Goal: Information Seeking & Learning: Learn about a topic

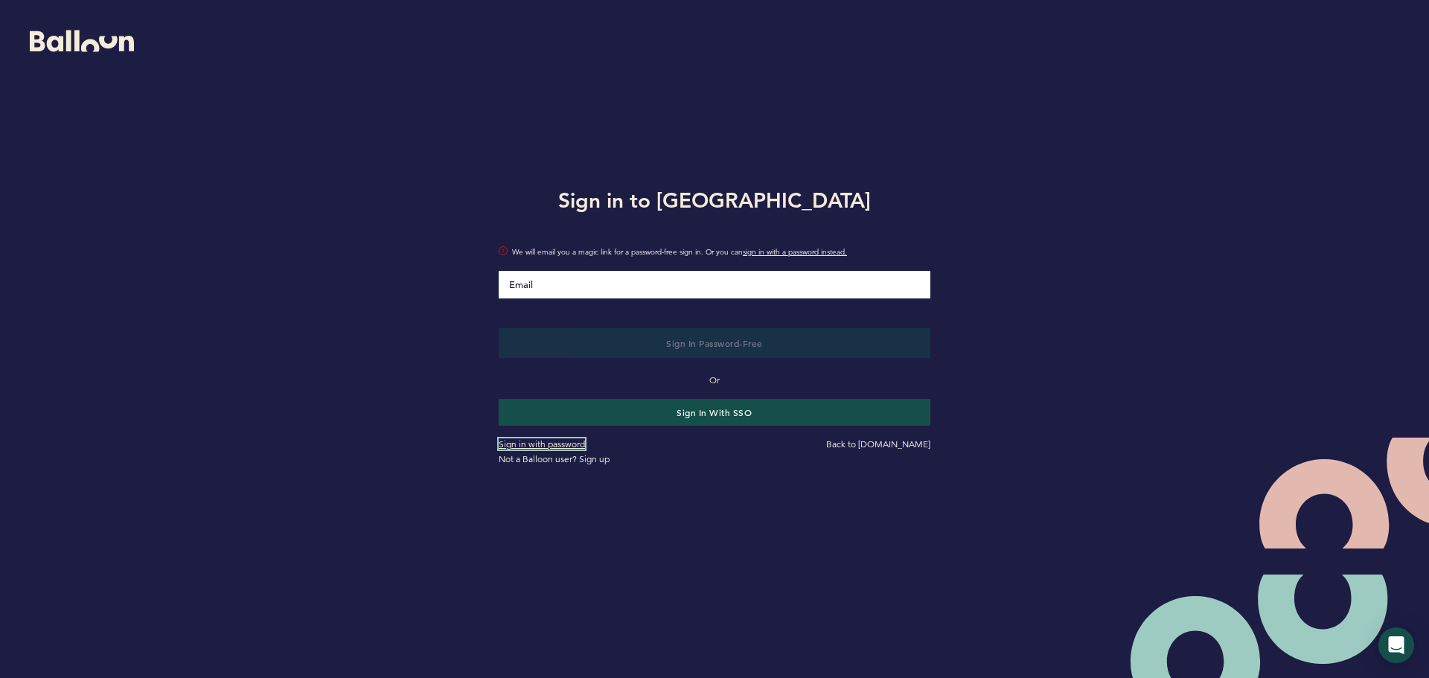
click at [533, 443] on link "Sign in with password" at bounding box center [542, 443] width 86 height 11
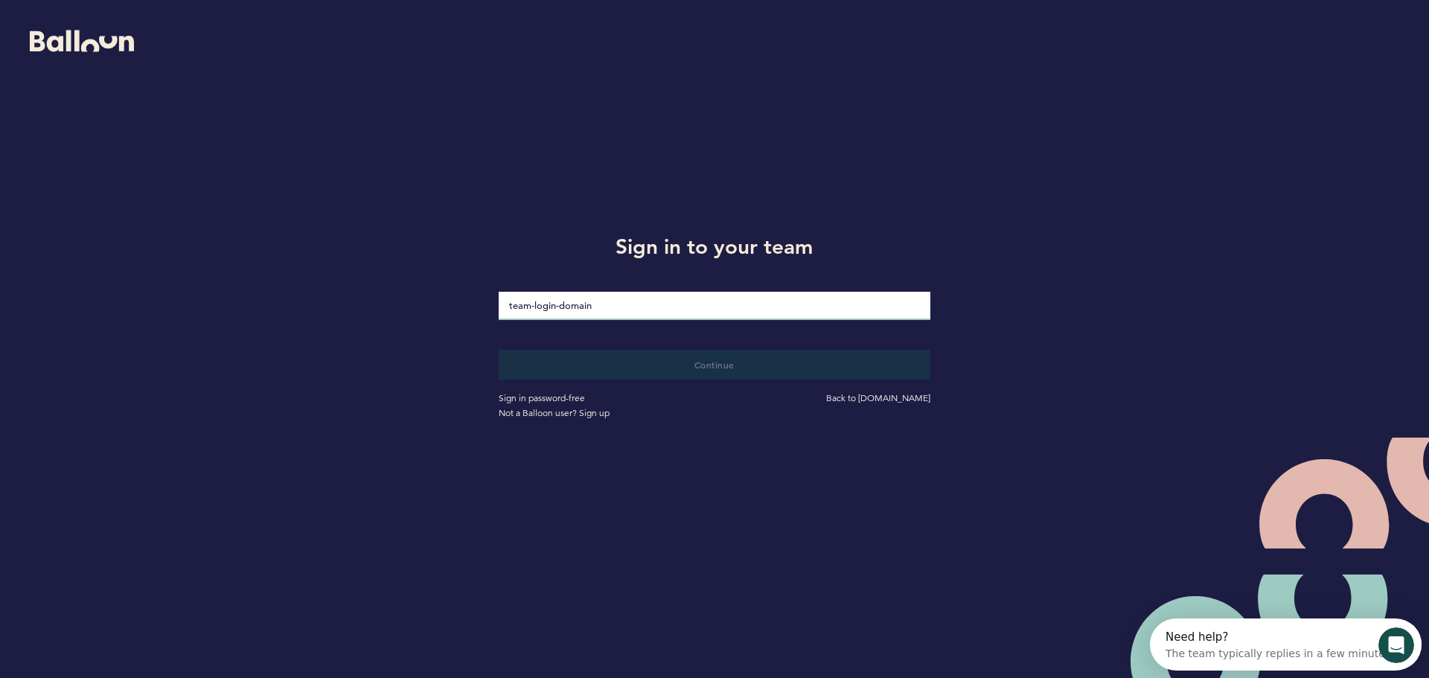
click at [575, 302] on input "loginDomain" at bounding box center [715, 306] width 432 height 28
paste input "nsf-academy"
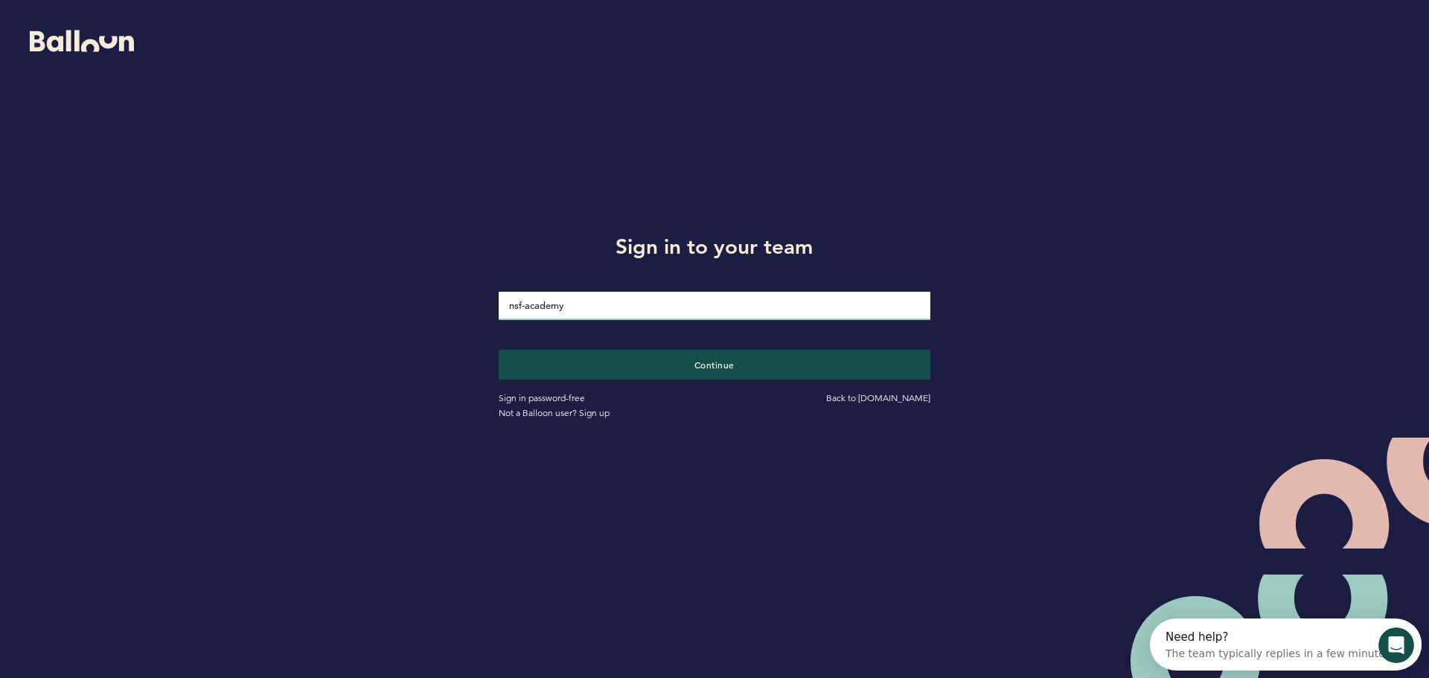
type input "nsf-academy"
click at [499, 350] on button "Continue" at bounding box center [715, 365] width 432 height 30
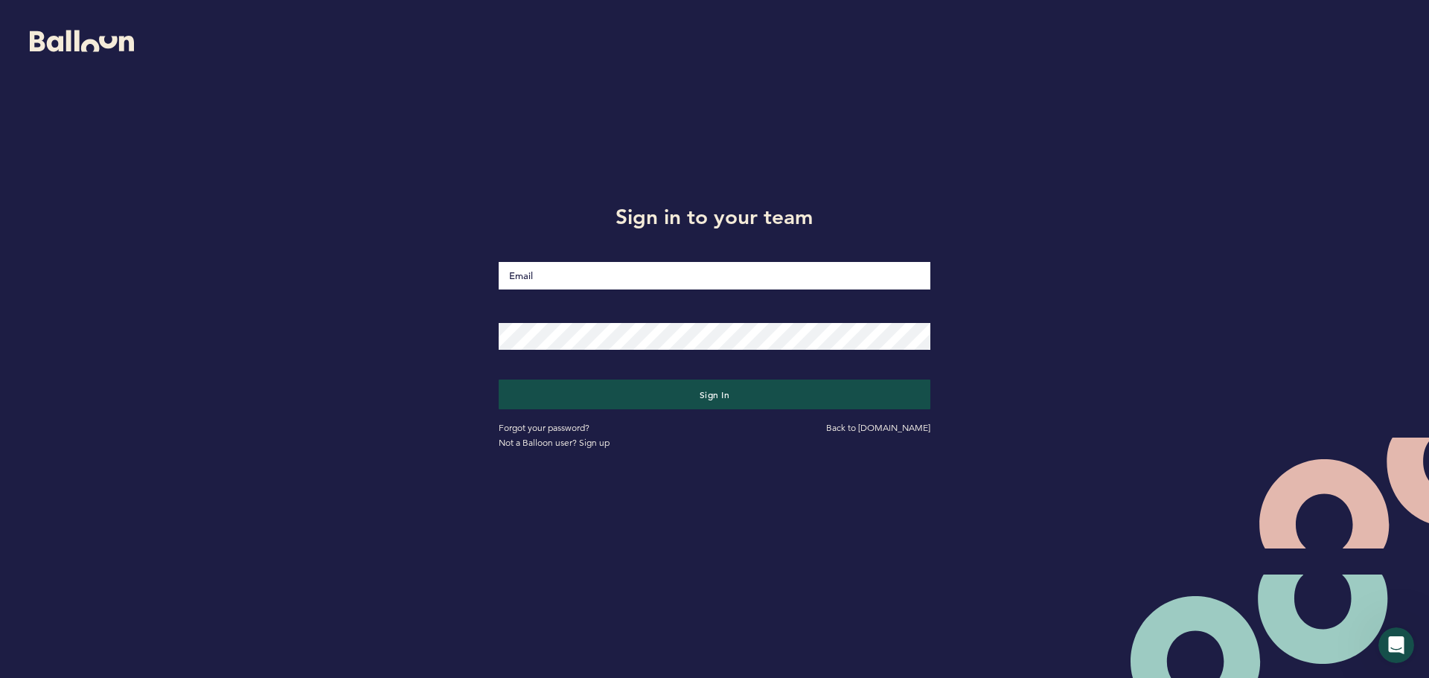
click at [720, 270] on input "Email" at bounding box center [715, 276] width 432 height 28
type input "[EMAIL_ADDRESS][DOMAIN_NAME]"
click at [499, 380] on button "Sign in" at bounding box center [715, 395] width 432 height 30
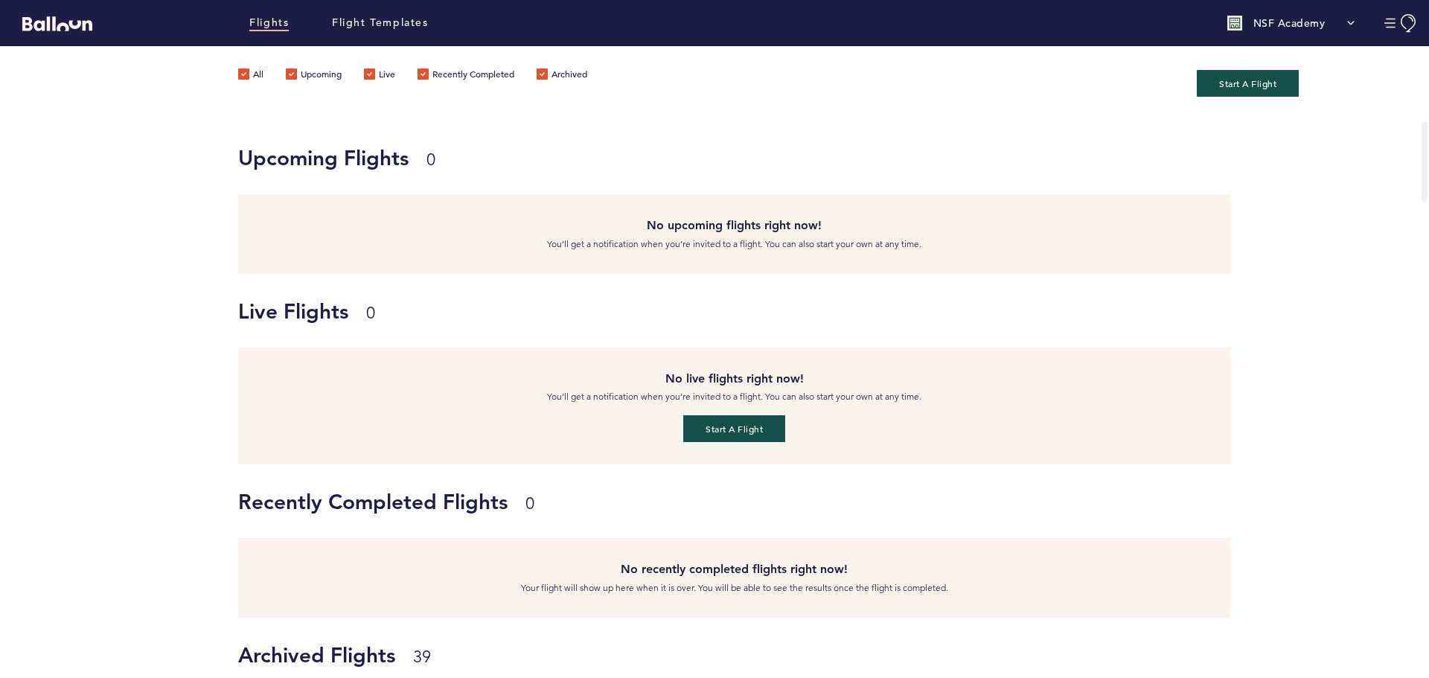
click at [1305, 32] on div "NSF Academy" at bounding box center [1291, 23] width 143 height 30
click at [1311, 83] on link "Team & Subscription" at bounding box center [1294, 83] width 90 height 30
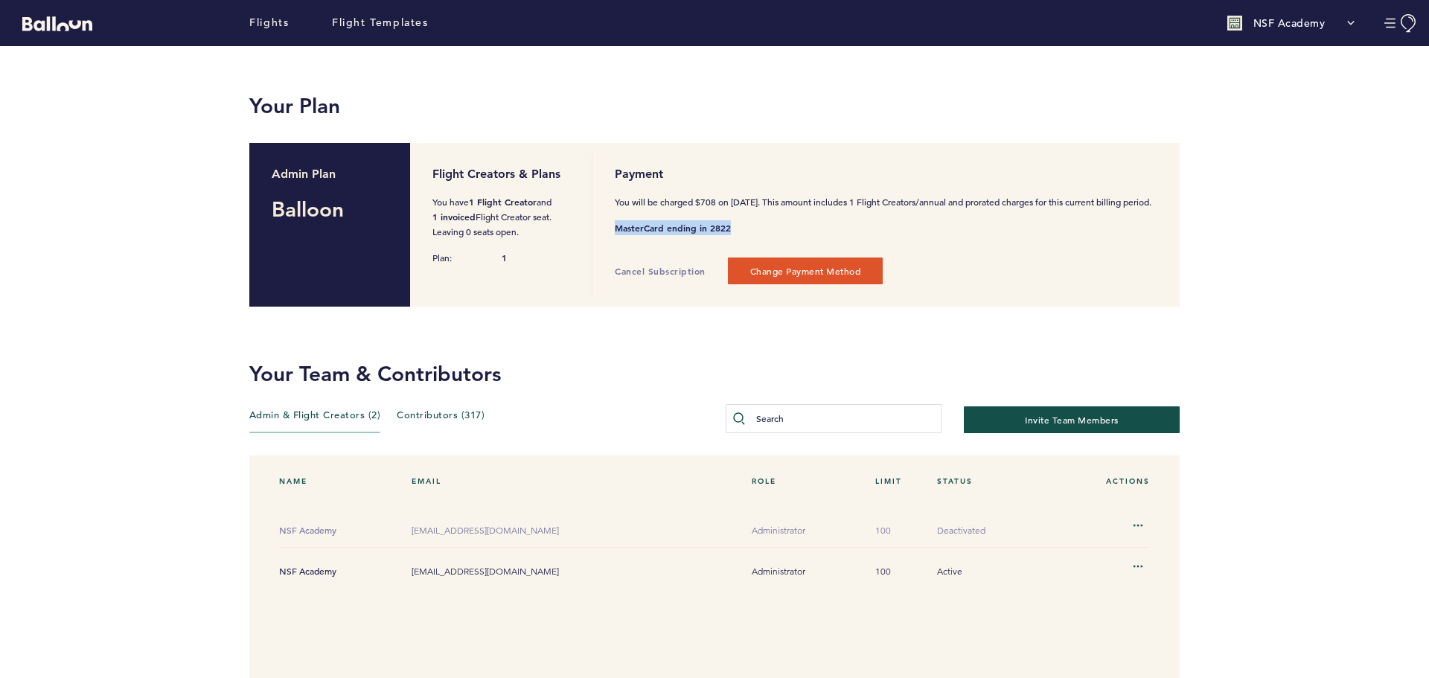
drag, startPoint x: 615, startPoint y: 240, endPoint x: 711, endPoint y: 245, distance: 96.8
click at [735, 235] on span "MasterCard ending in 2822" at bounding box center [883, 227] width 537 height 15
click at [656, 277] on span "Cancel Subscription" at bounding box center [660, 271] width 91 height 12
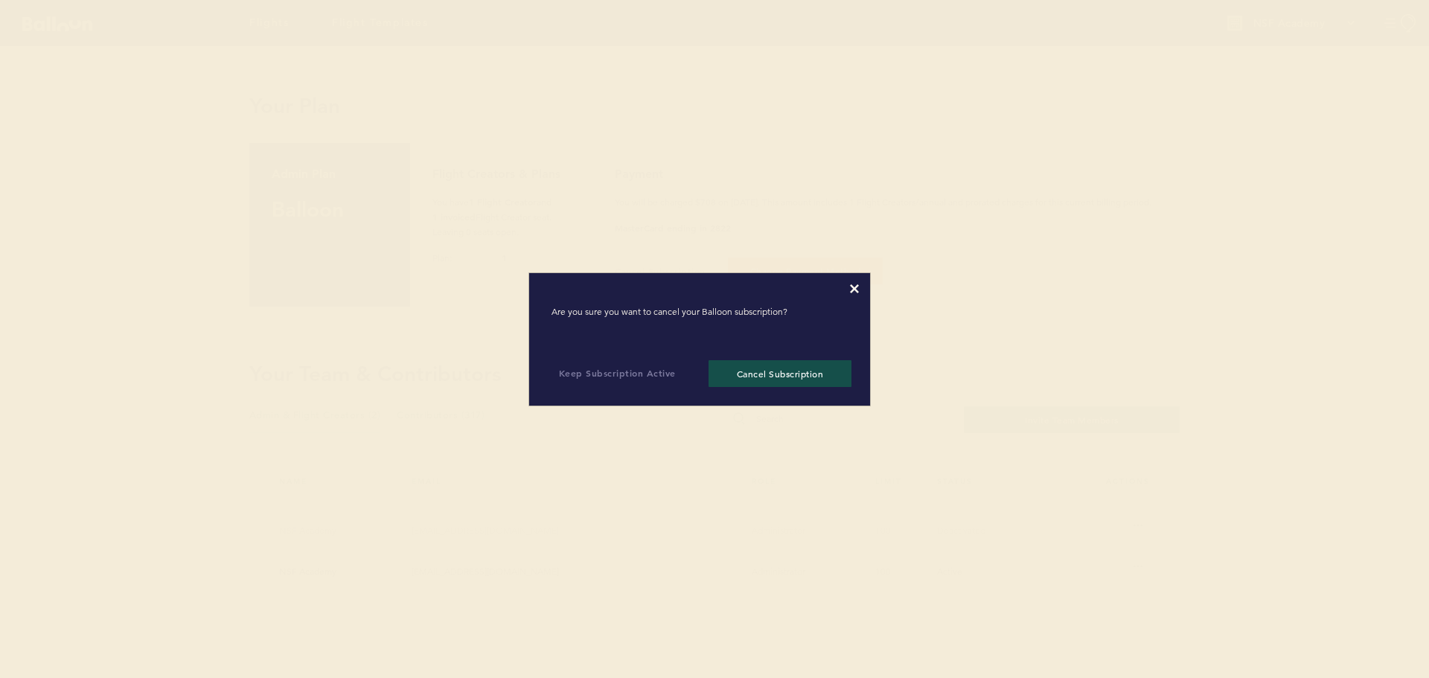
click at [851, 289] on icon at bounding box center [854, 288] width 9 height 9
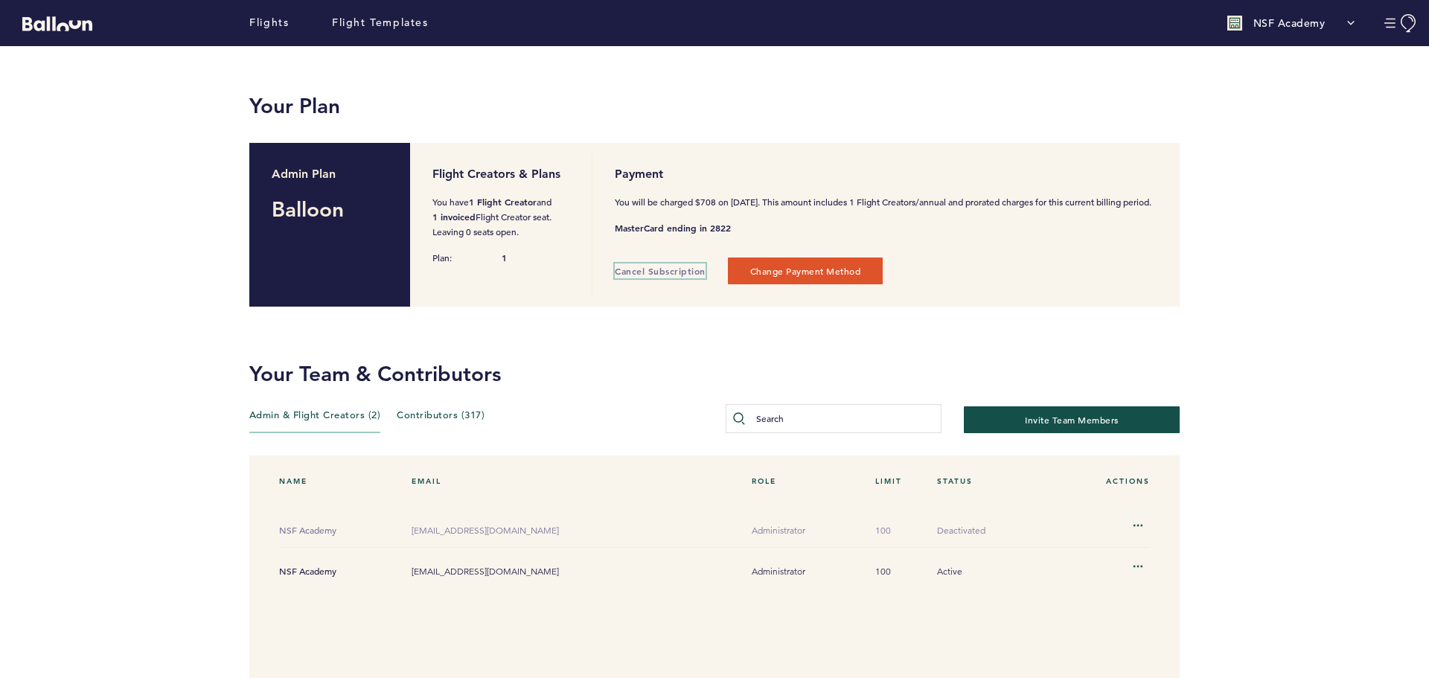
click at [654, 277] on span "Cancel Subscription" at bounding box center [660, 271] width 91 height 12
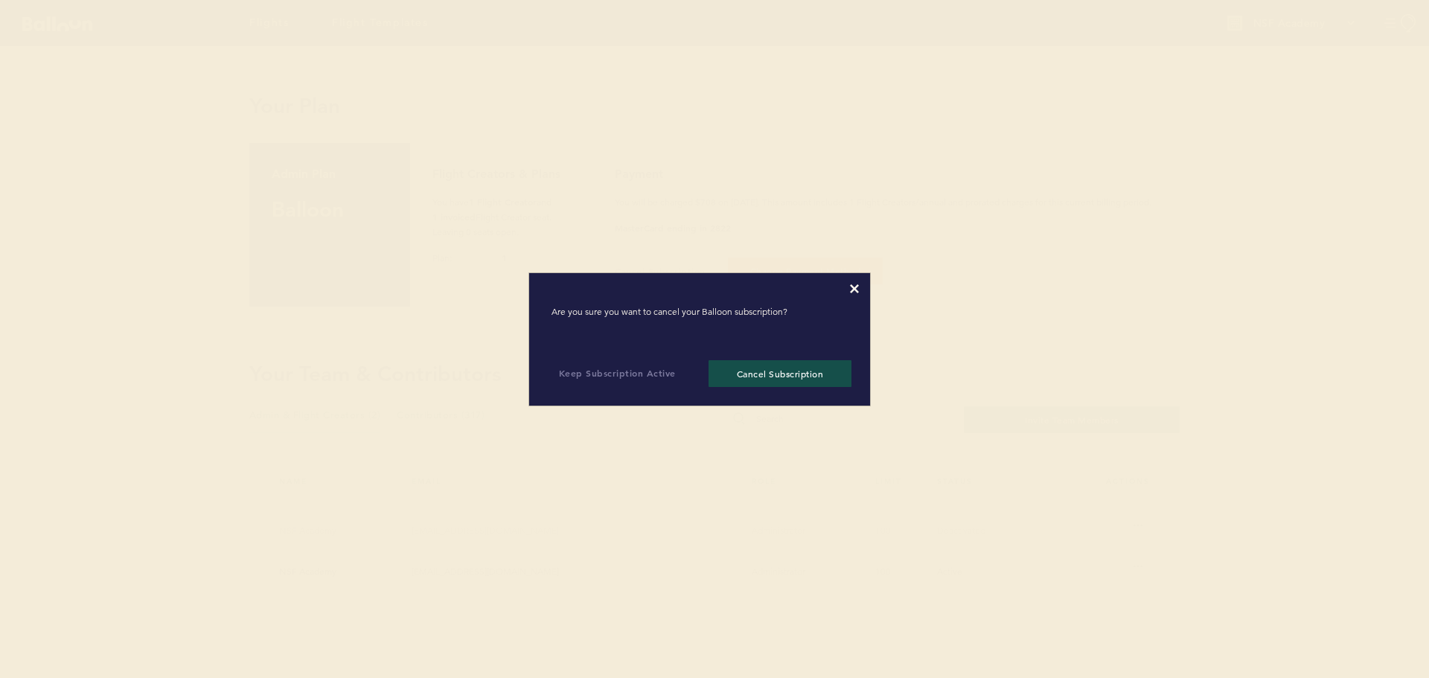
click at [846, 288] on div at bounding box center [699, 288] width 319 height 9
click at [853, 293] on icon at bounding box center [854, 288] width 9 height 9
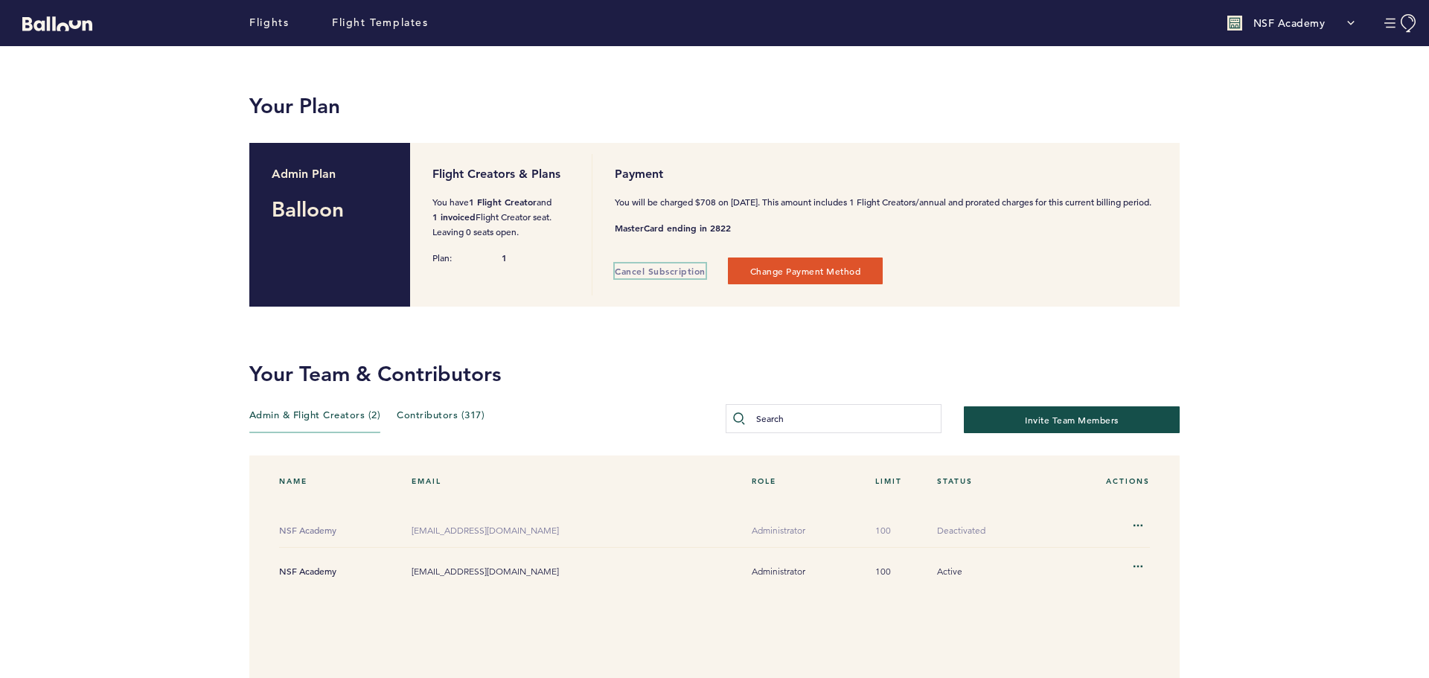
click at [681, 277] on span "Cancel Subscription" at bounding box center [660, 271] width 91 height 12
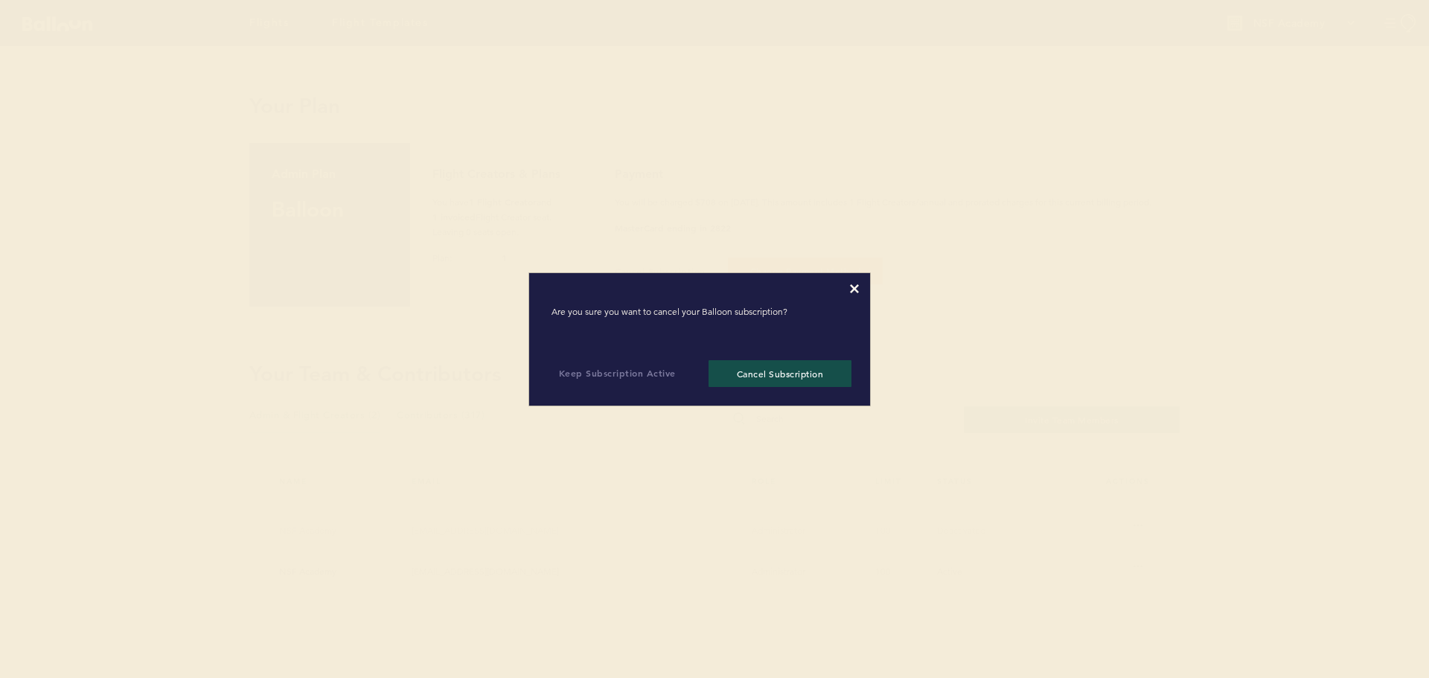
click at [839, 289] on div at bounding box center [699, 288] width 319 height 9
click at [854, 292] on icon at bounding box center [854, 288] width 9 height 9
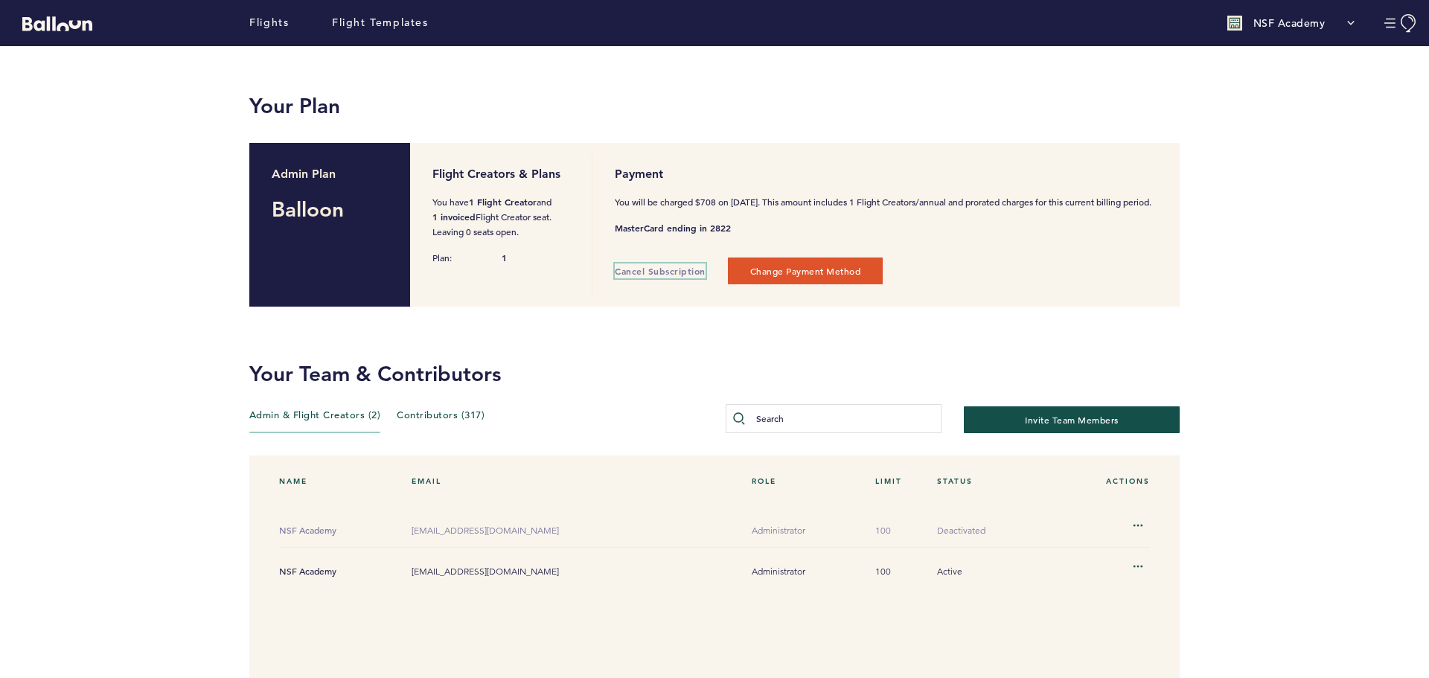
click at [1352, 23] on div "NSF Academy" at bounding box center [1291, 23] width 143 height 30
click at [1385, 29] on button "Manage Account" at bounding box center [1400, 23] width 33 height 19
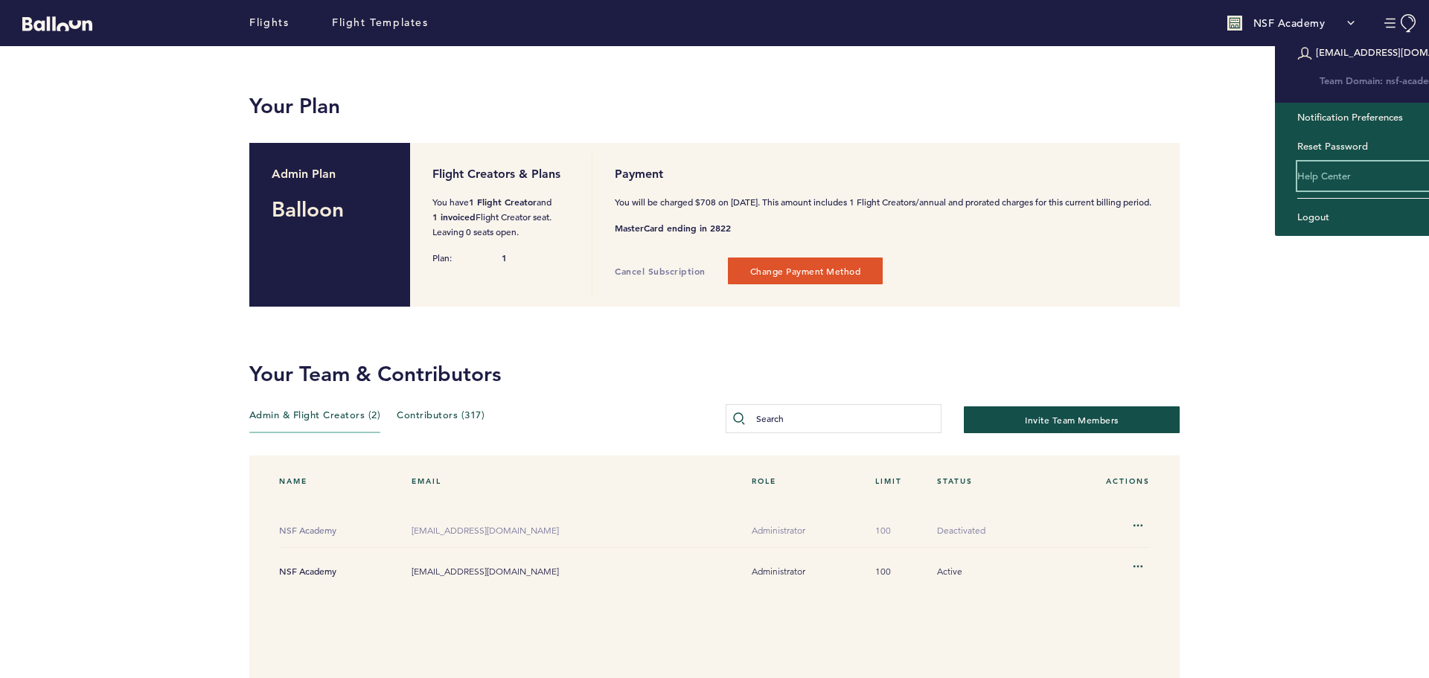
click at [1310, 173] on link "Help Center" at bounding box center [1379, 176] width 164 height 30
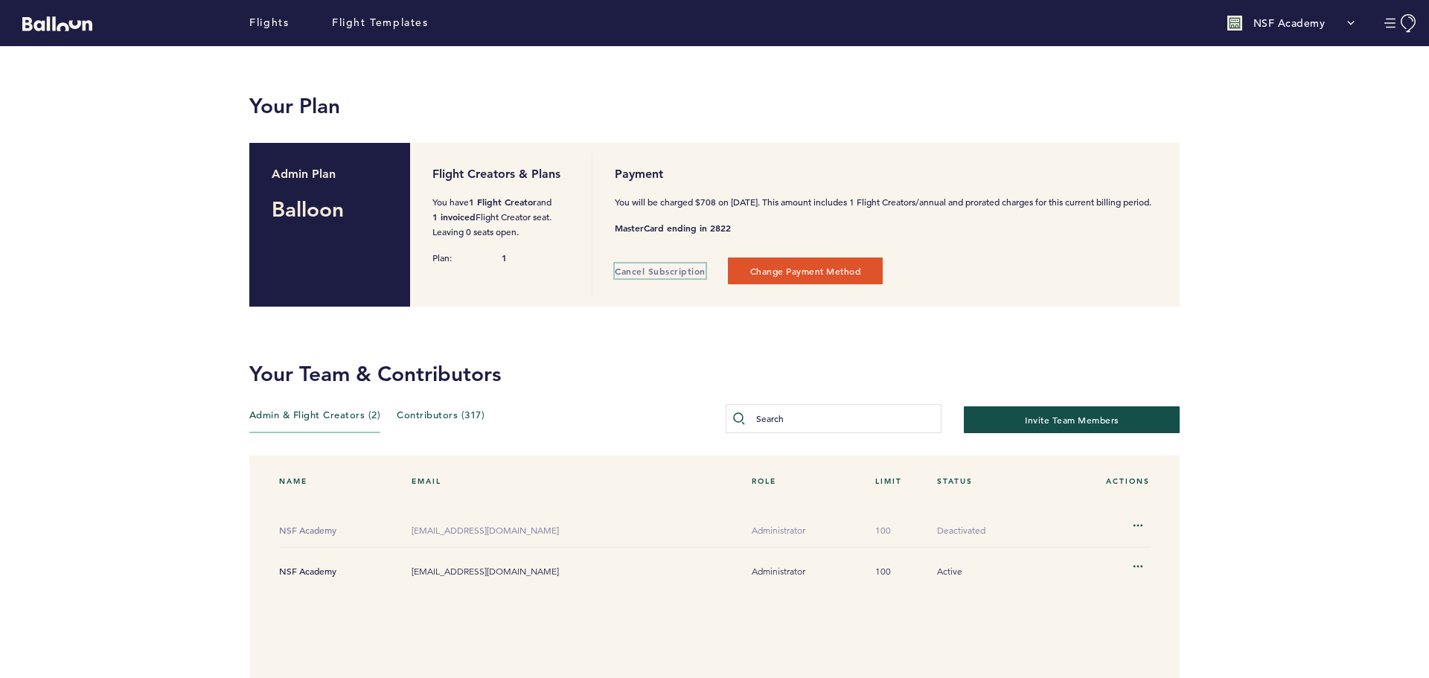
click at [641, 277] on span "Cancel Subscription" at bounding box center [660, 271] width 91 height 12
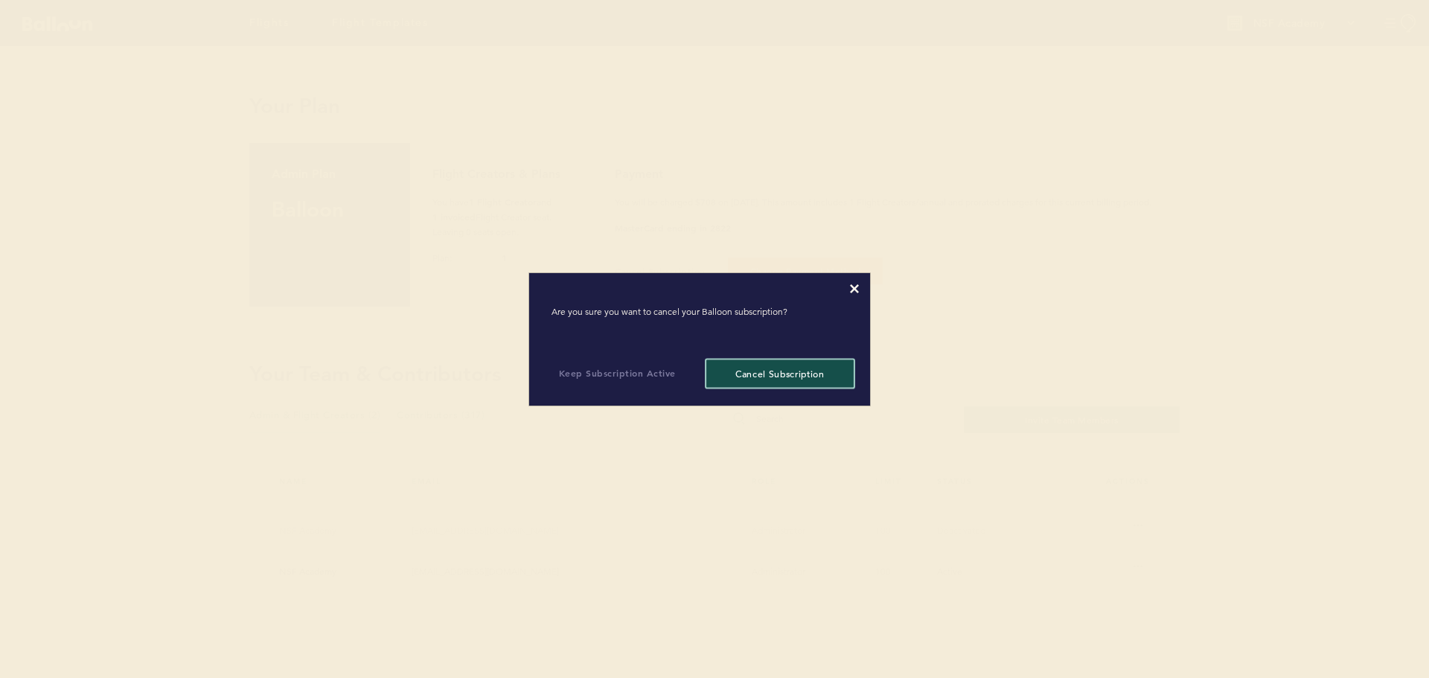
click at [738, 377] on button "Cancel Subscription" at bounding box center [779, 373] width 143 height 27
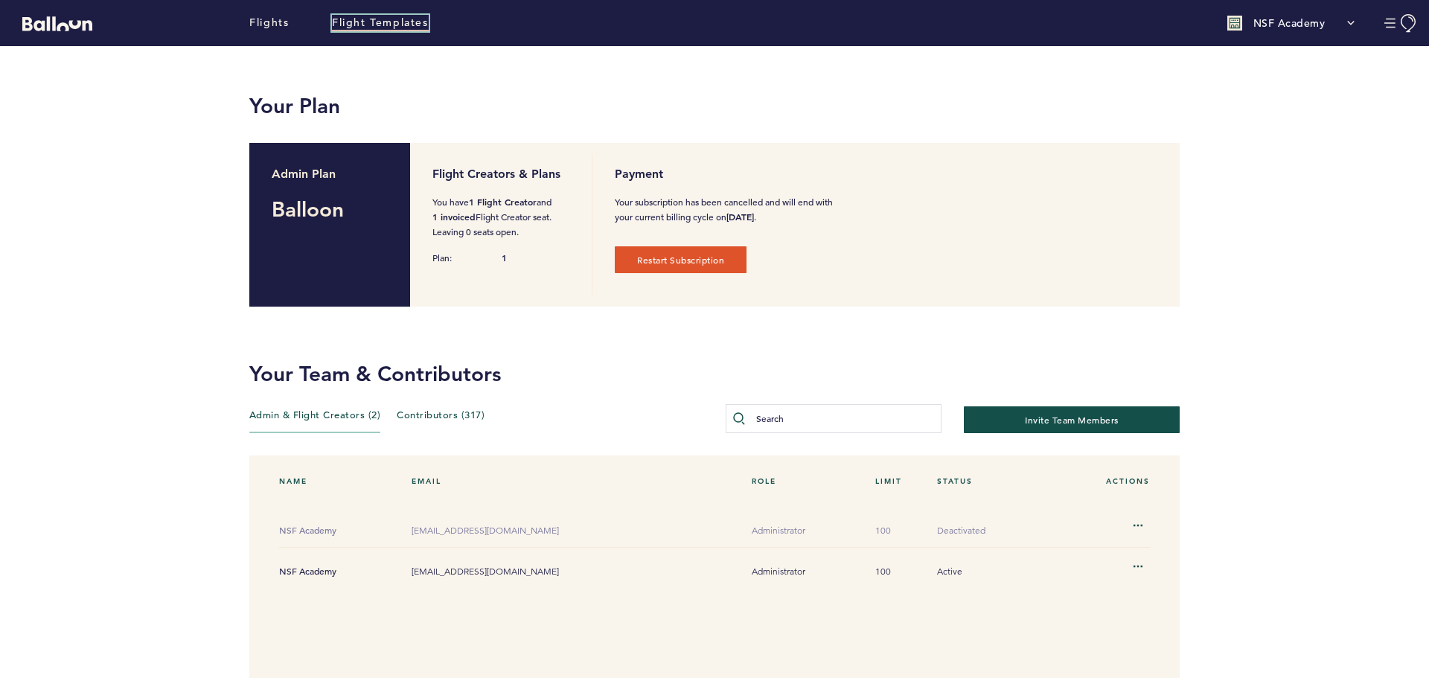
click at [370, 25] on link "Flight Templates" at bounding box center [380, 23] width 97 height 16
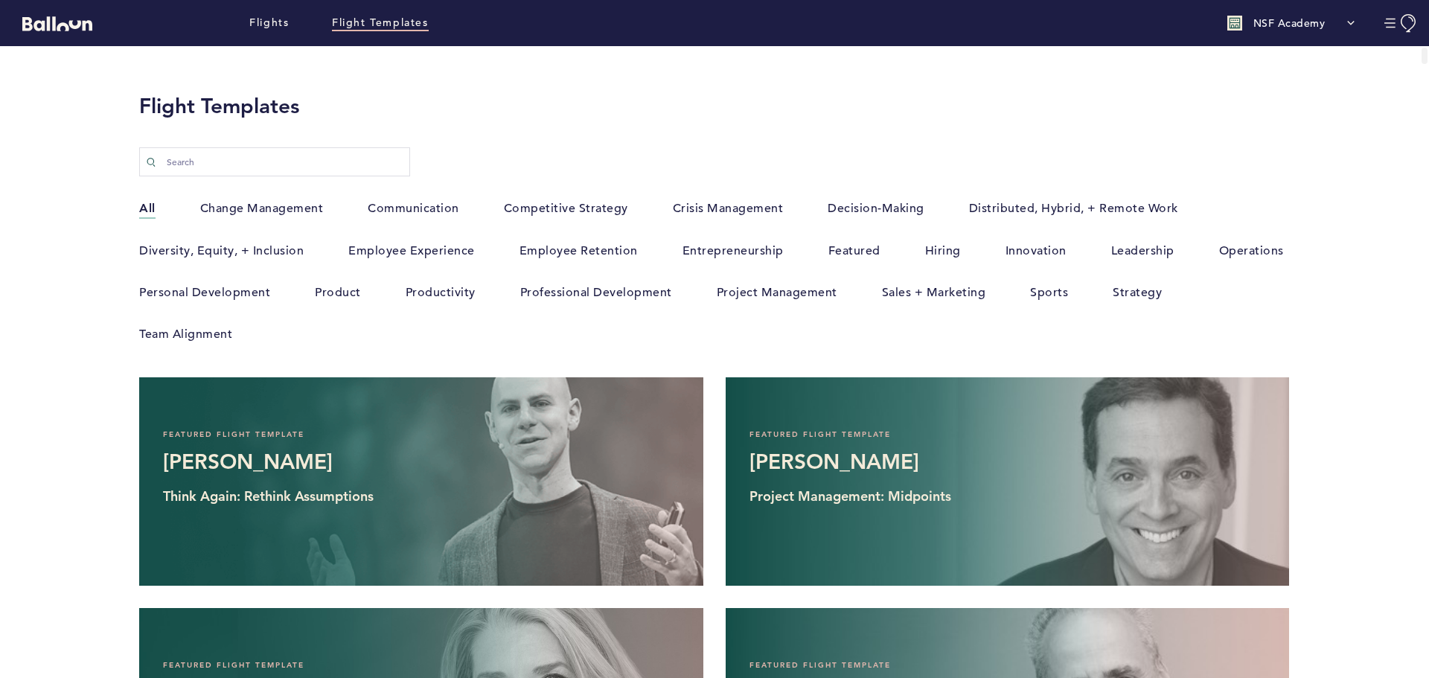
click at [237, 208] on label "Change Management" at bounding box center [262, 208] width 124 height 19
click at [0, 0] on input "Change Management" at bounding box center [0, 0] width 0 height 0
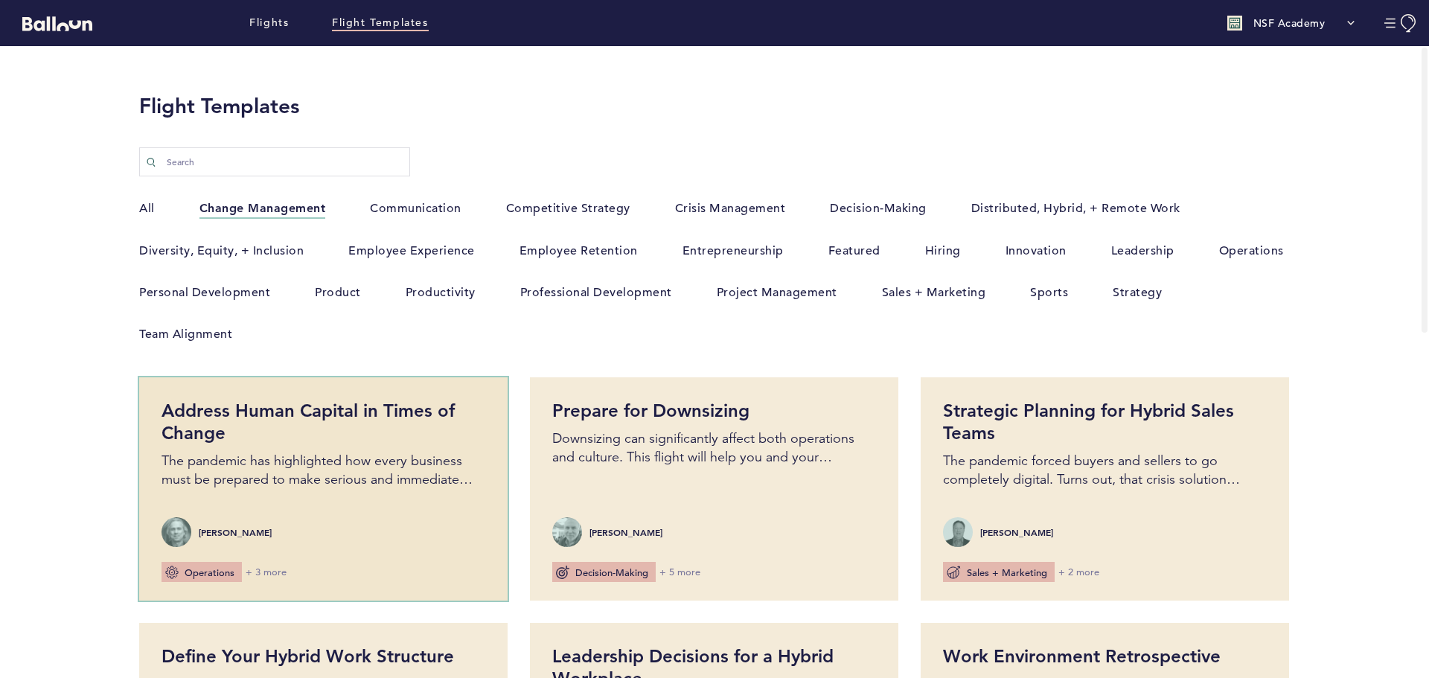
click at [383, 519] on div "[PERSON_NAME]" at bounding box center [323, 532] width 324 height 30
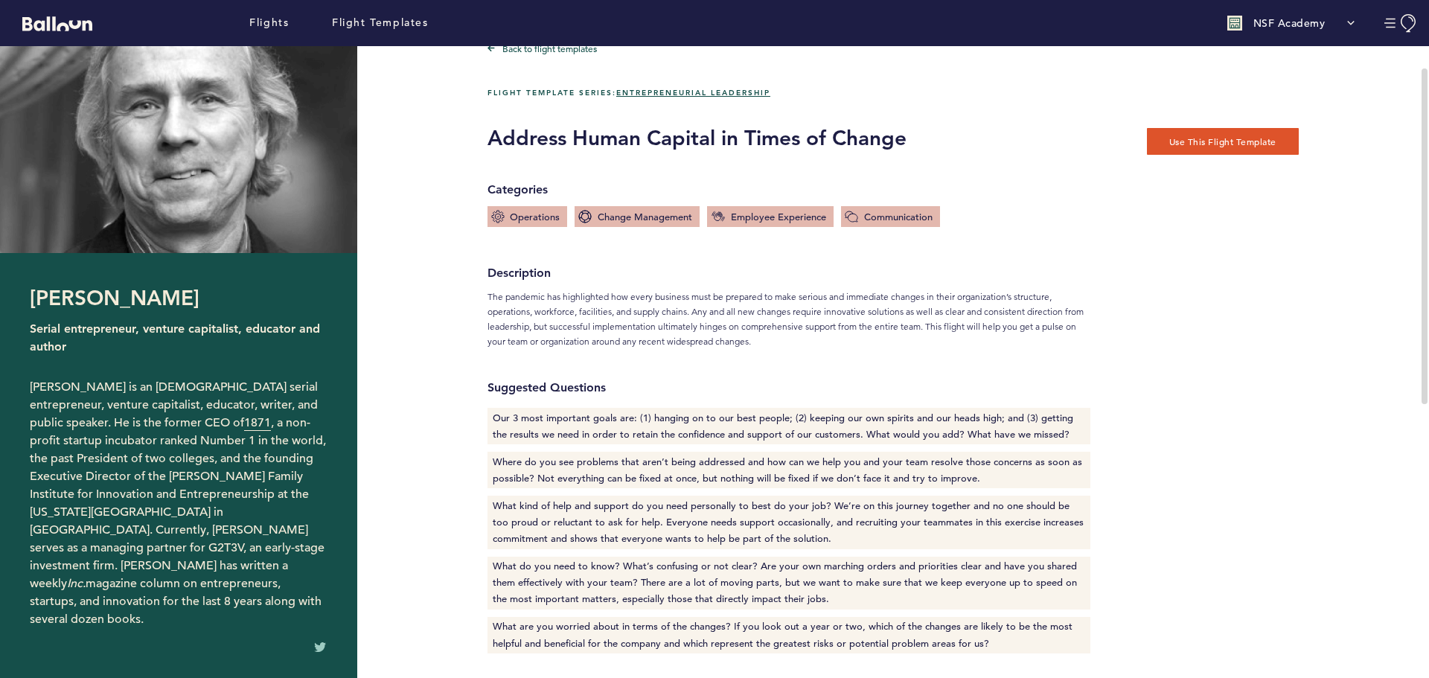
scroll to position [149, 0]
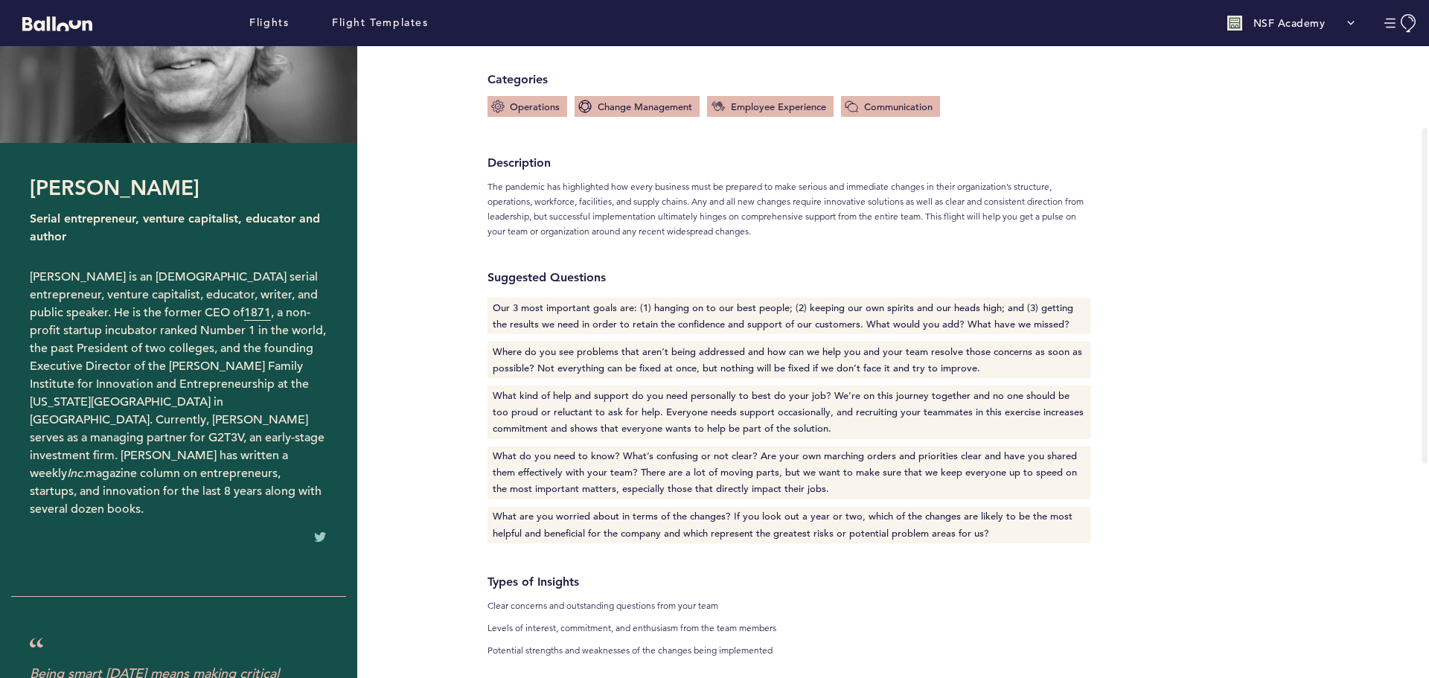
drag, startPoint x: 807, startPoint y: 416, endPoint x: 636, endPoint y: 409, distance: 170.5
click at [637, 409] on div "What kind of help and support do you need personally to best do your job? We’re…" at bounding box center [788, 411] width 603 height 53
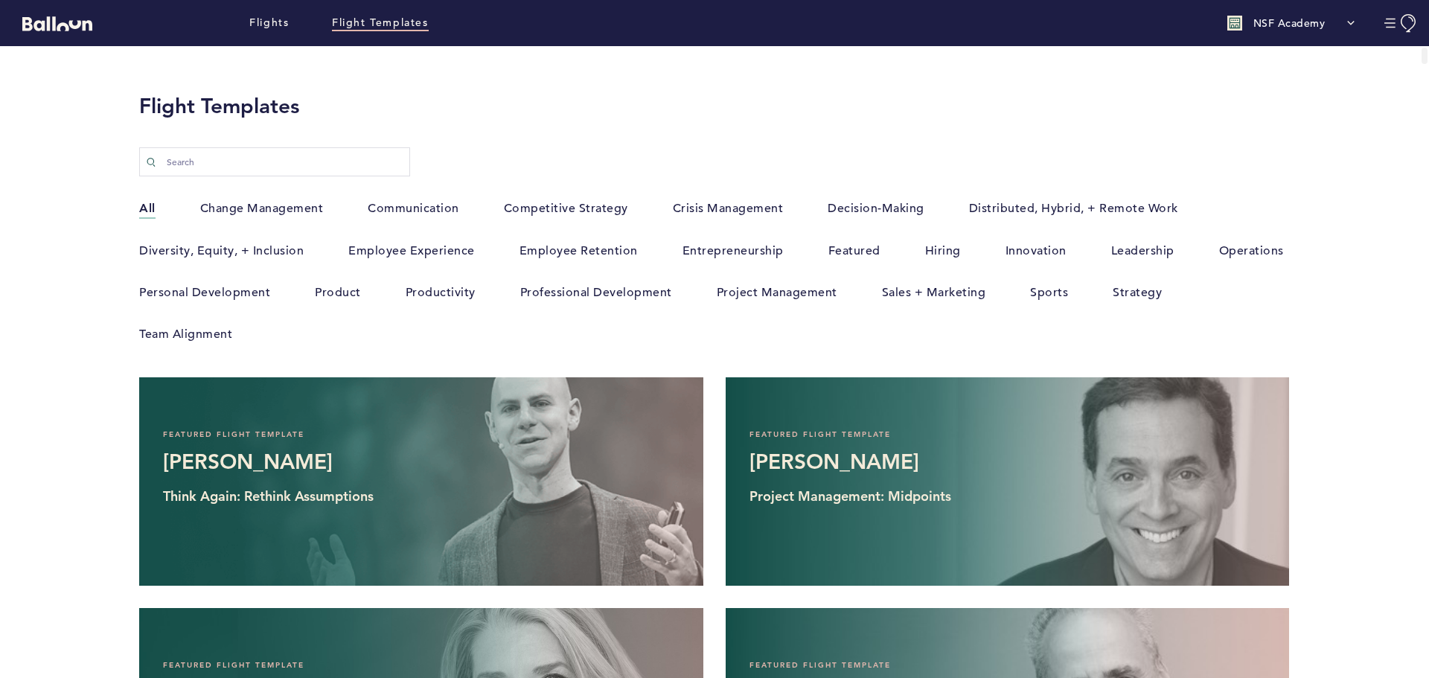
click at [857, 245] on label "Featured" at bounding box center [854, 250] width 52 height 19
click at [0, 0] on input "Featured" at bounding box center [0, 0] width 0 height 0
click at [148, 206] on label "All" at bounding box center [147, 208] width 16 height 19
click at [0, 0] on input "All" at bounding box center [0, 0] width 0 height 0
click at [758, 208] on label "Crisis Management" at bounding box center [728, 208] width 111 height 19
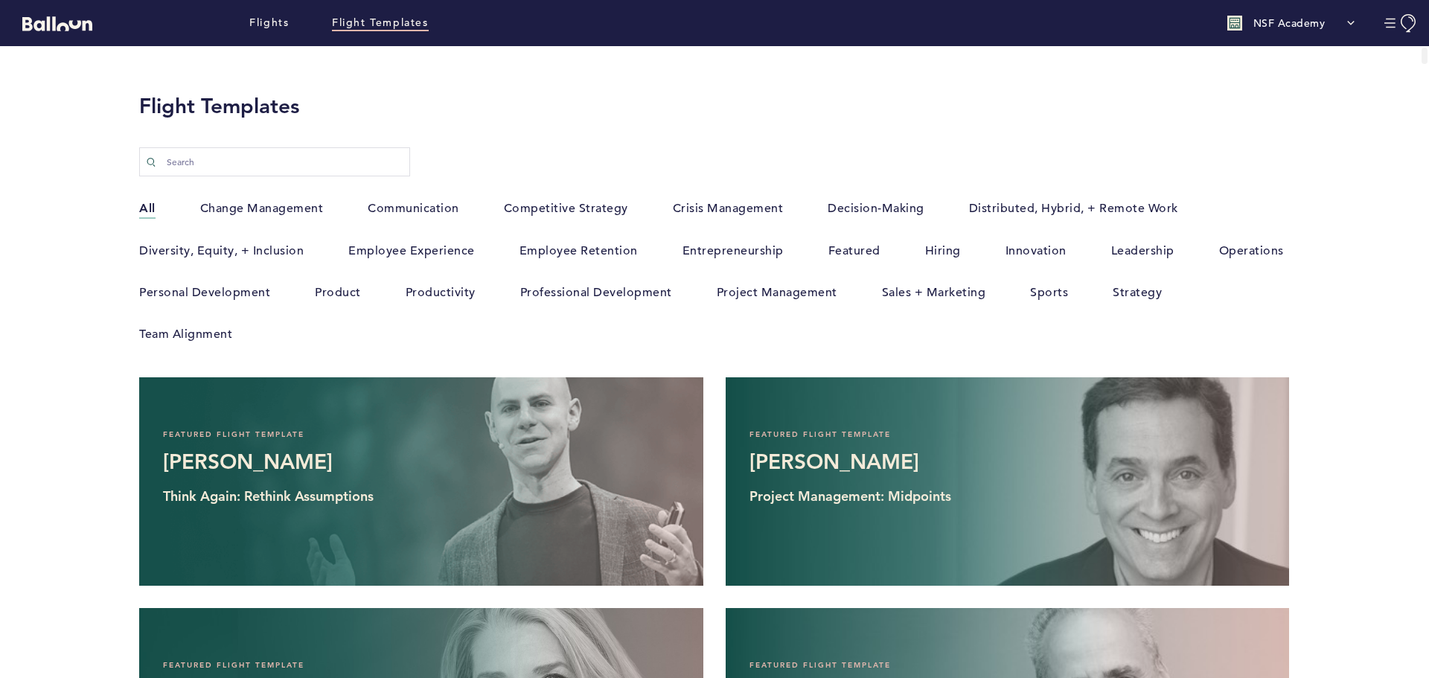
click at [0, 0] on input "Crisis Management" at bounding box center [0, 0] width 0 height 0
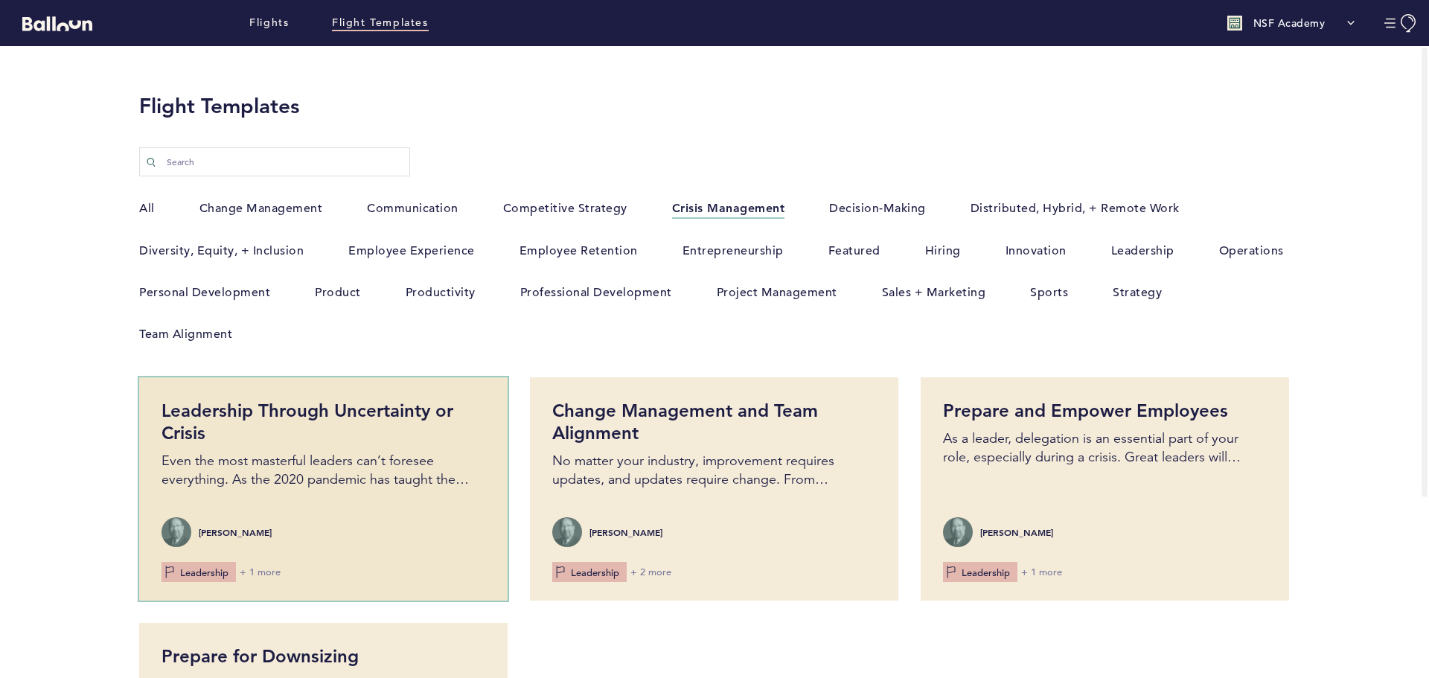
click at [319, 528] on div "[PERSON_NAME]" at bounding box center [323, 532] width 324 height 30
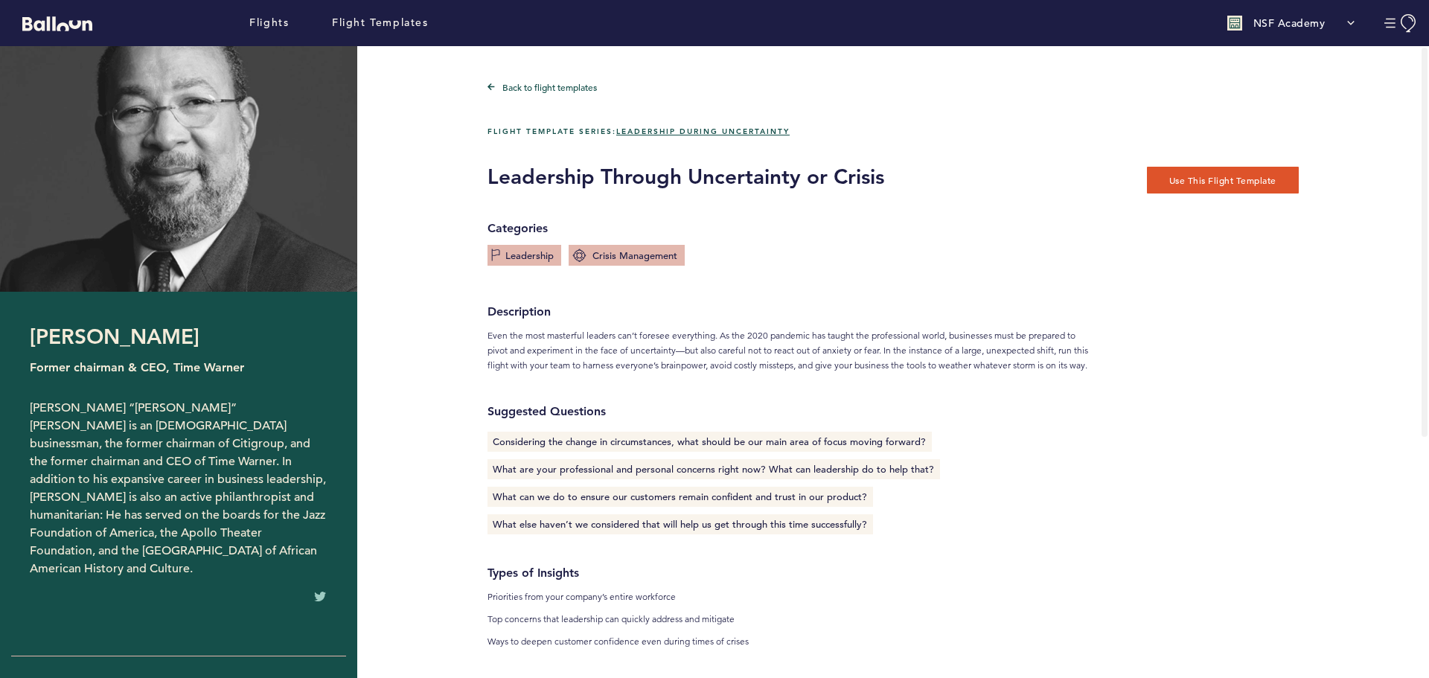
drag, startPoint x: 505, startPoint y: 441, endPoint x: 591, endPoint y: 438, distance: 86.4
click at [591, 438] on div "Considering the change in circumstances, what should be our main area of focus …" at bounding box center [709, 442] width 444 height 20
drag, startPoint x: 502, startPoint y: 499, endPoint x: 711, endPoint y: 493, distance: 209.2
click at [711, 493] on div "What can we do to ensure our customers remain confident and trust in our produc…" at bounding box center [679, 497] width 385 height 20
drag, startPoint x: 493, startPoint y: 438, endPoint x: 758, endPoint y: 441, distance: 264.2
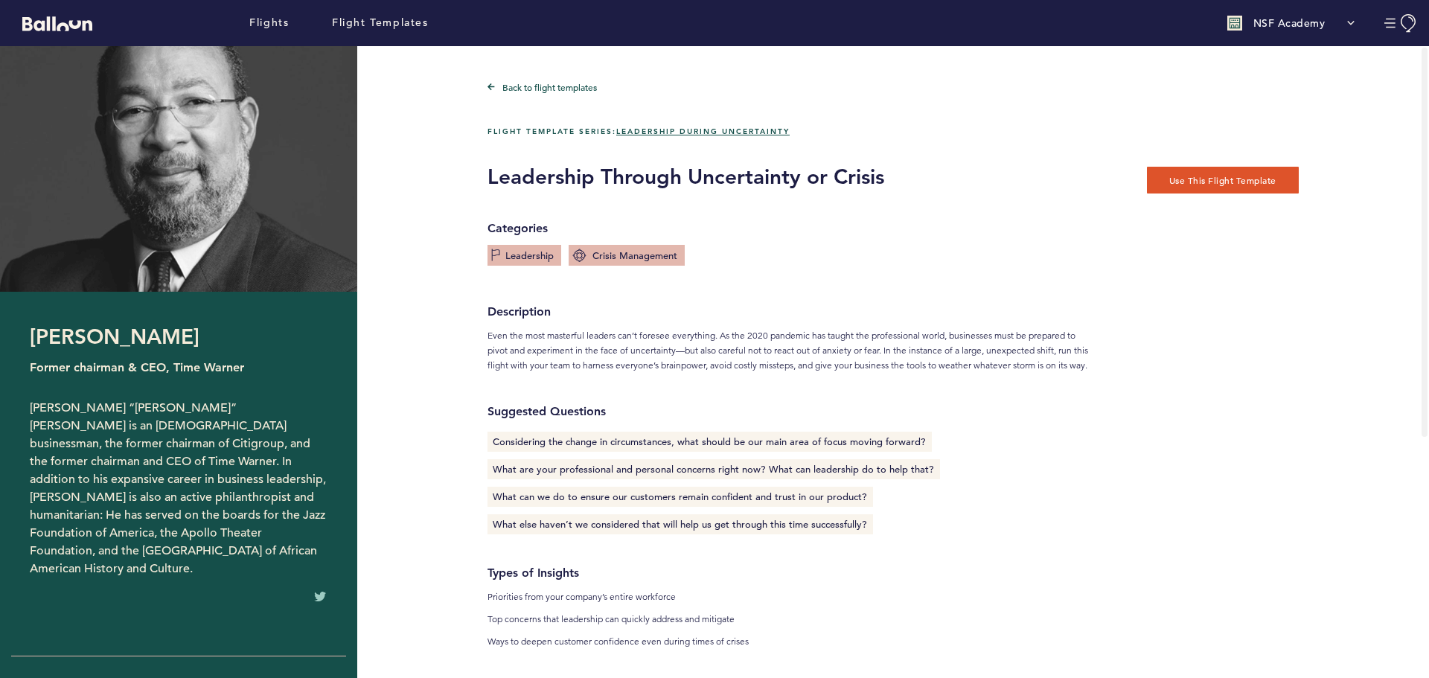
click at [743, 437] on div "Considering the change in circumstances, what should be our main area of focus …" at bounding box center [709, 442] width 444 height 20
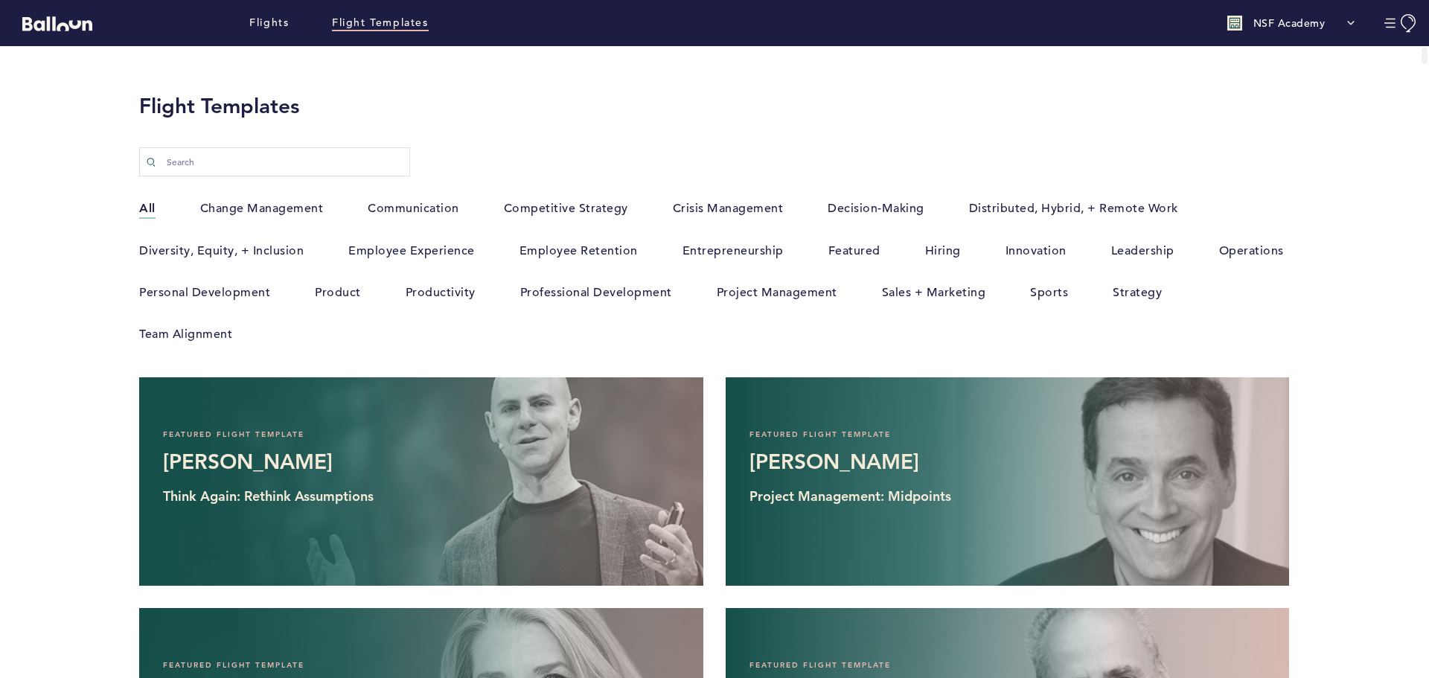
click at [743, 206] on label "Crisis Management" at bounding box center [728, 208] width 111 height 19
click at [0, 0] on input "Crisis Management" at bounding box center [0, 0] width 0 height 0
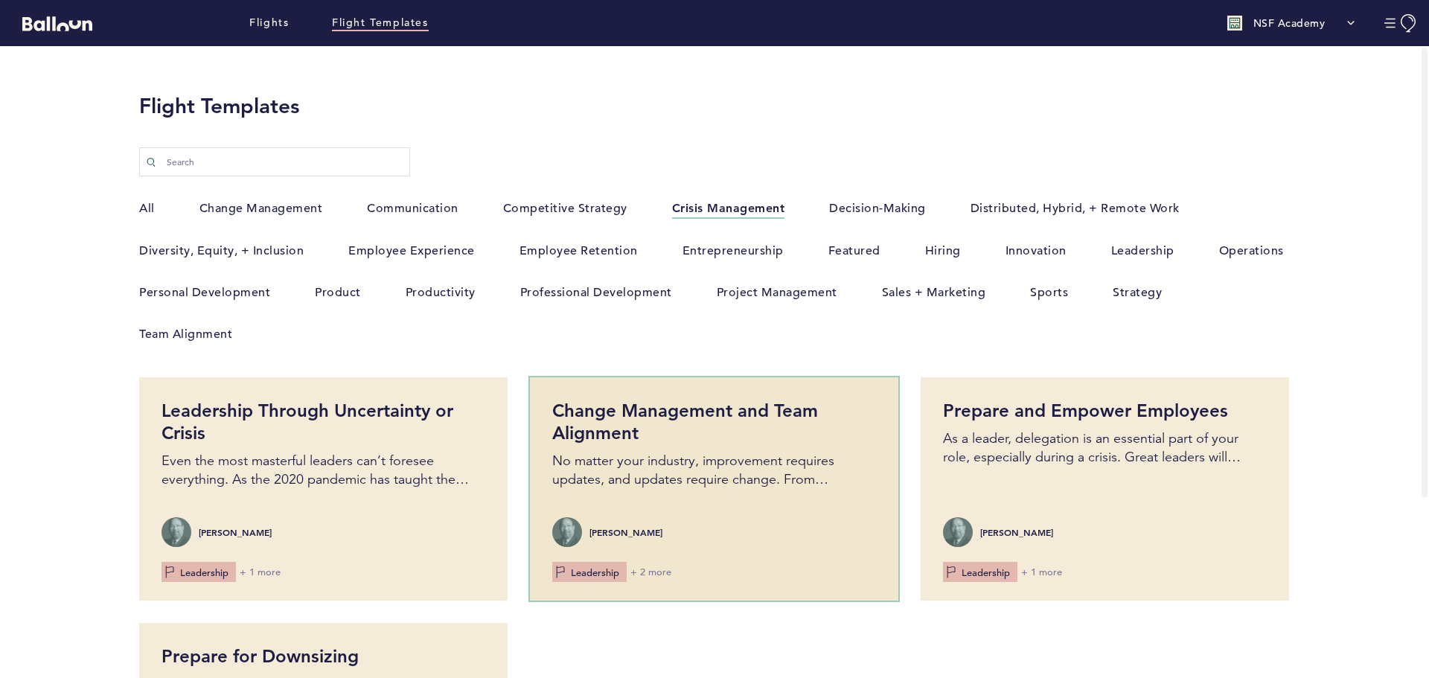
click at [597, 571] on span "Leadership" at bounding box center [588, 572] width 61 height 13
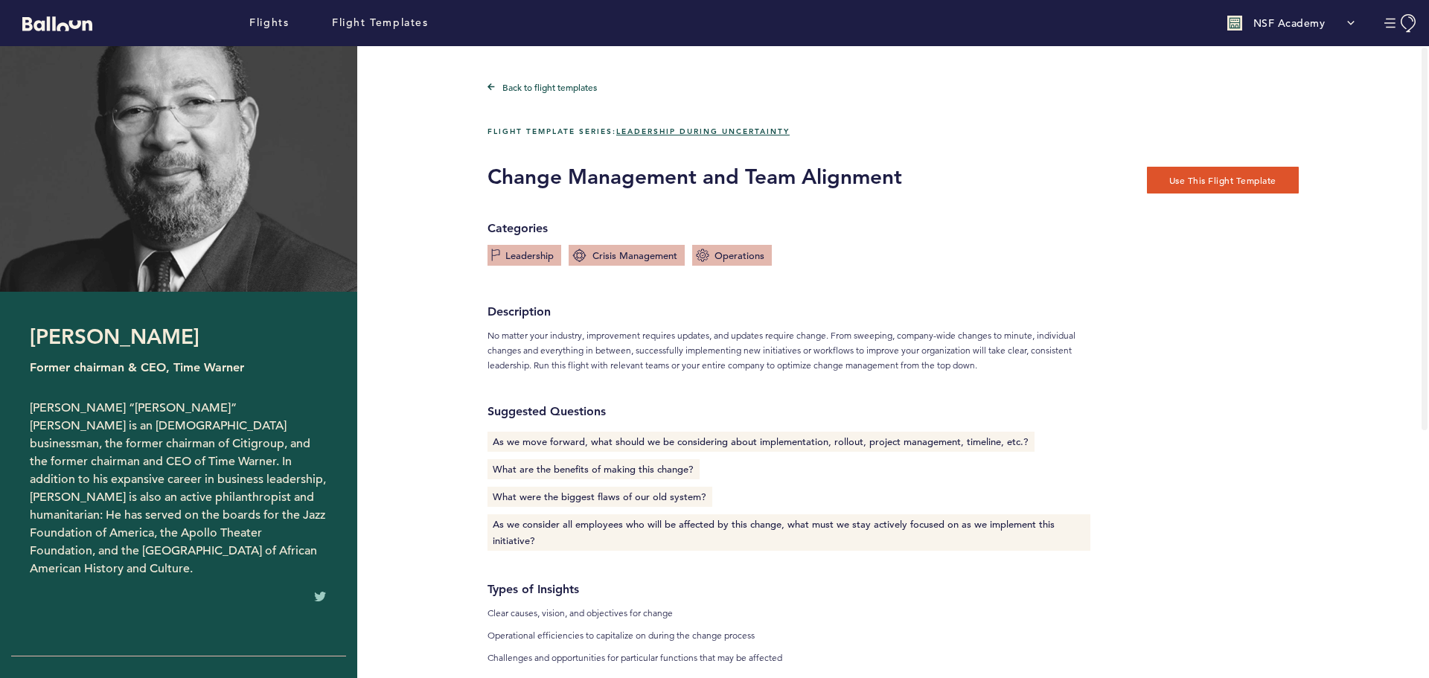
drag, startPoint x: 679, startPoint y: 444, endPoint x: 1075, endPoint y: 475, distance: 397.1
click at [1082, 475] on div "Categories Leadership Crisis Management Operations Description No matter your i…" at bounding box center [788, 442] width 625 height 461
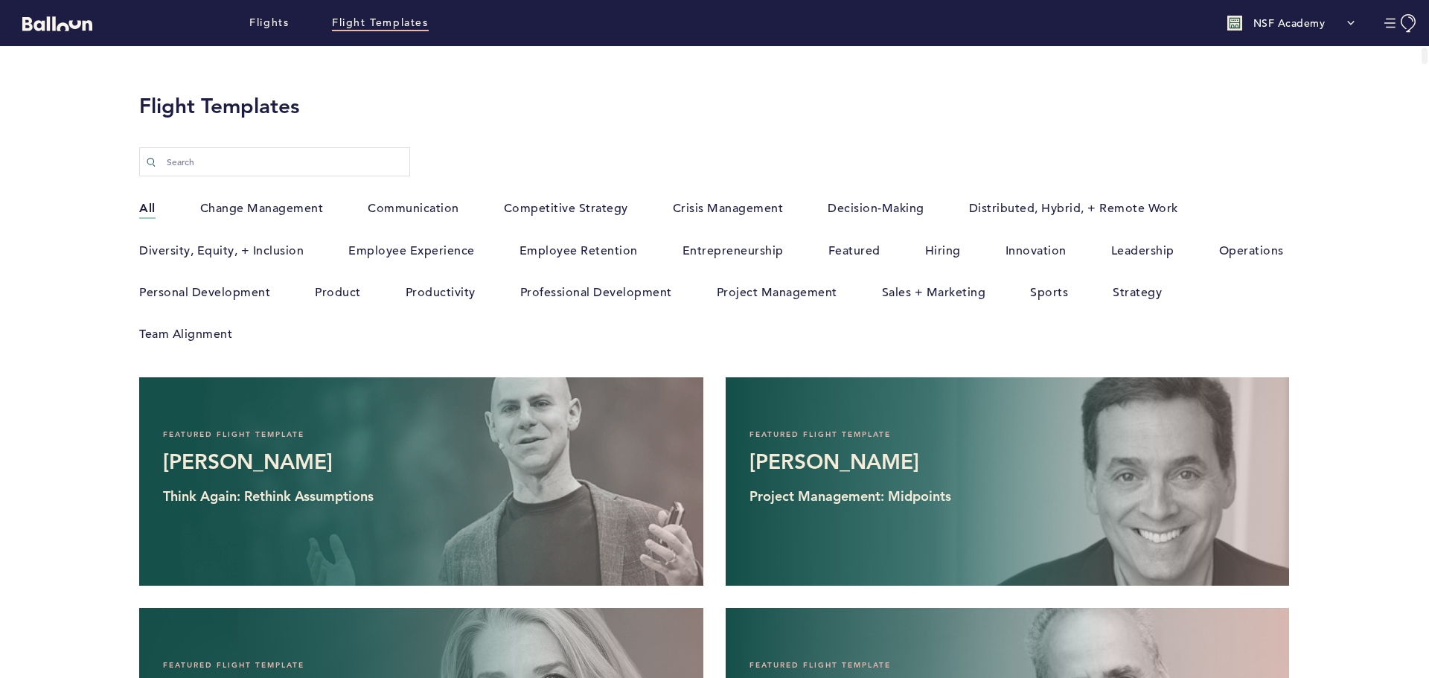
click at [681, 211] on label "Crisis Management" at bounding box center [728, 208] width 111 height 19
click at [0, 0] on input "Crisis Management" at bounding box center [0, 0] width 0 height 0
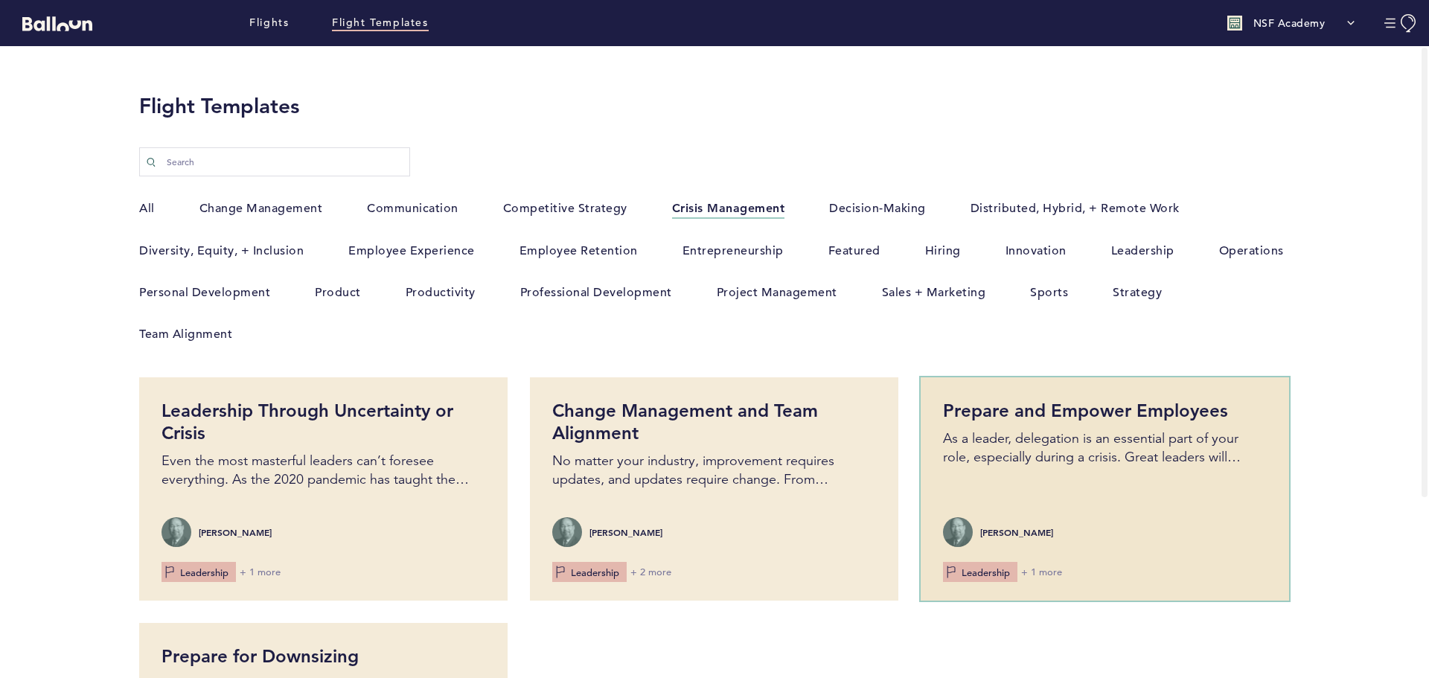
click at [1042, 505] on div "Prepare and Empower Employees As a leader, delegation is an essential part of y…" at bounding box center [1105, 488] width 368 height 223
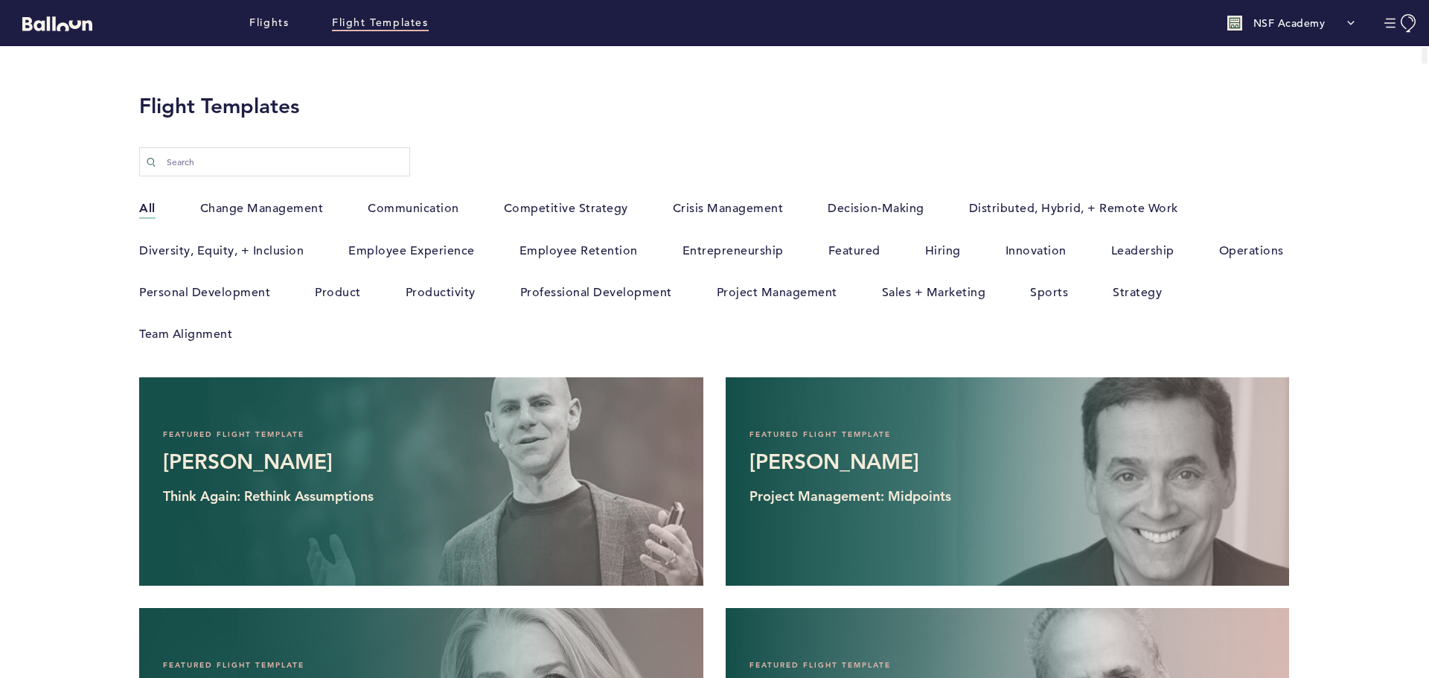
click at [735, 214] on label "Crisis Management" at bounding box center [728, 208] width 111 height 19
click at [0, 0] on input "Crisis Management" at bounding box center [0, 0] width 0 height 0
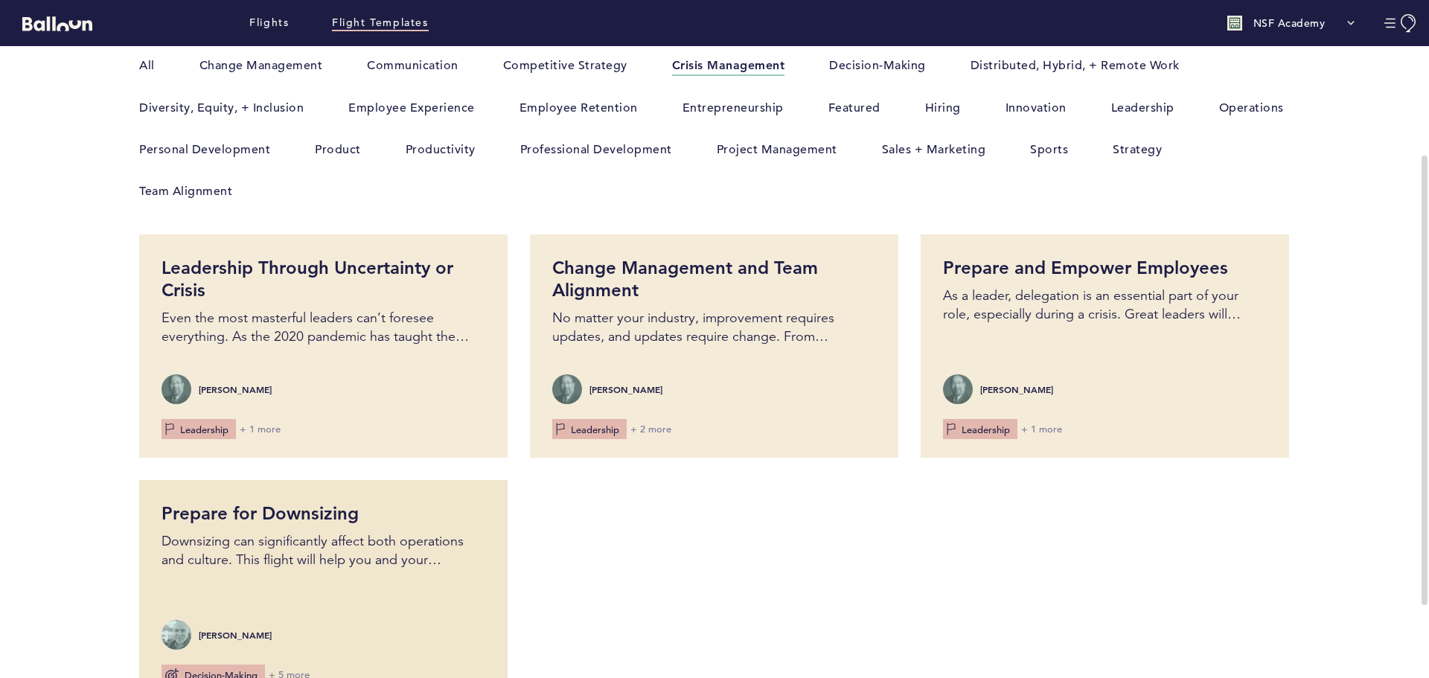
scroll to position [149, 0]
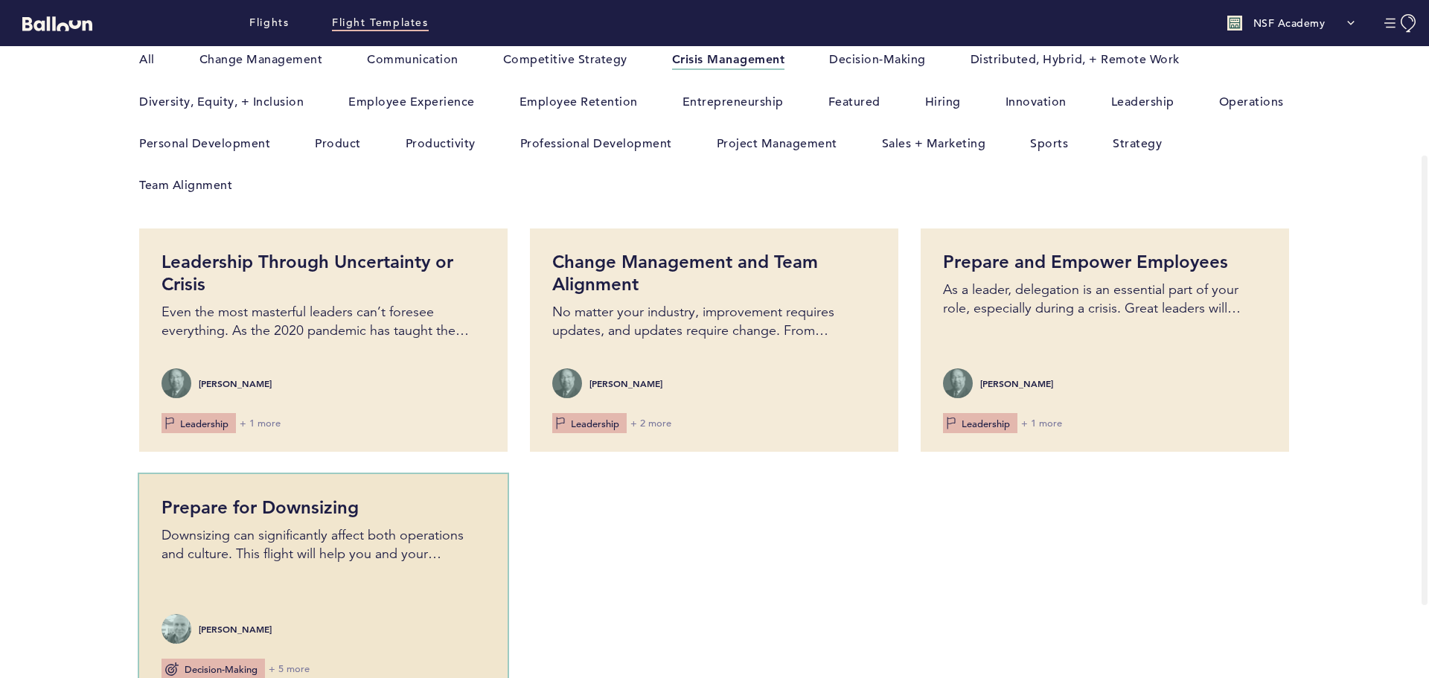
click at [272, 531] on p "Downsizing can significantly affect both operations and culture. This flight wi…" at bounding box center [323, 544] width 324 height 37
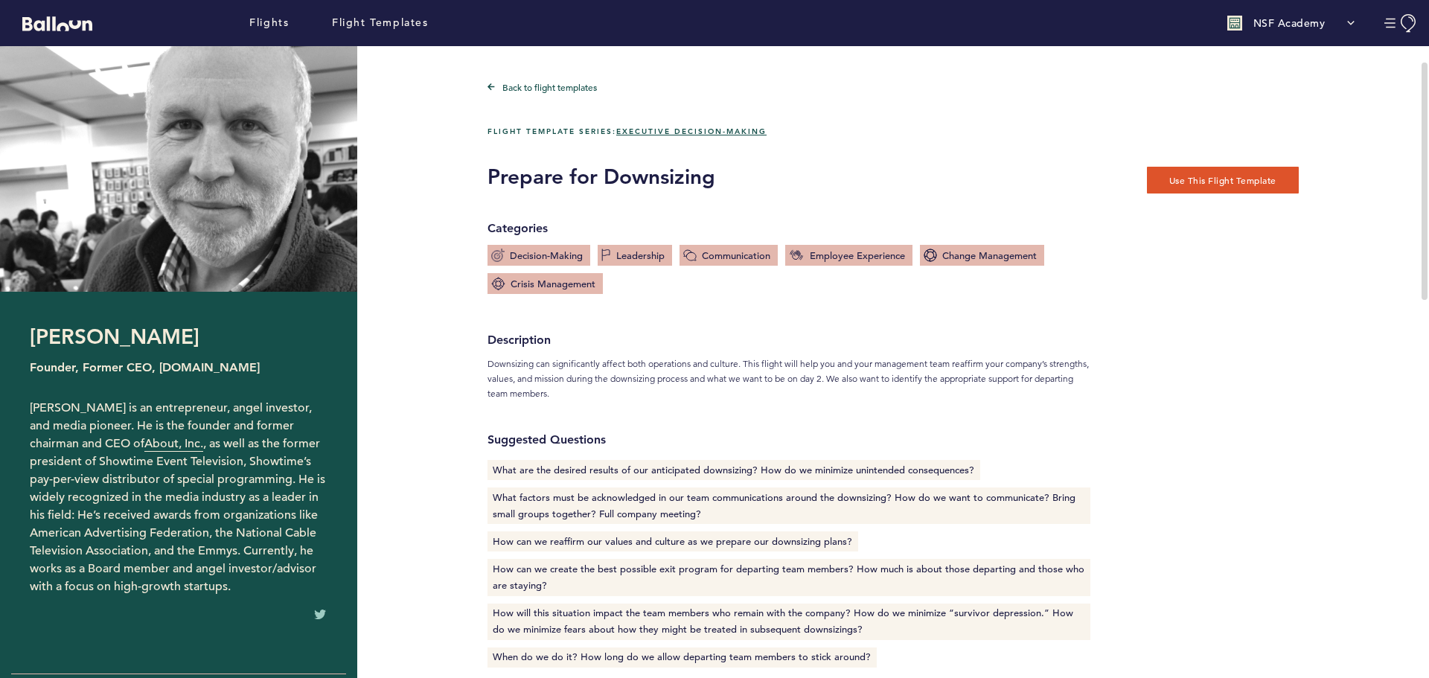
scroll to position [74, 0]
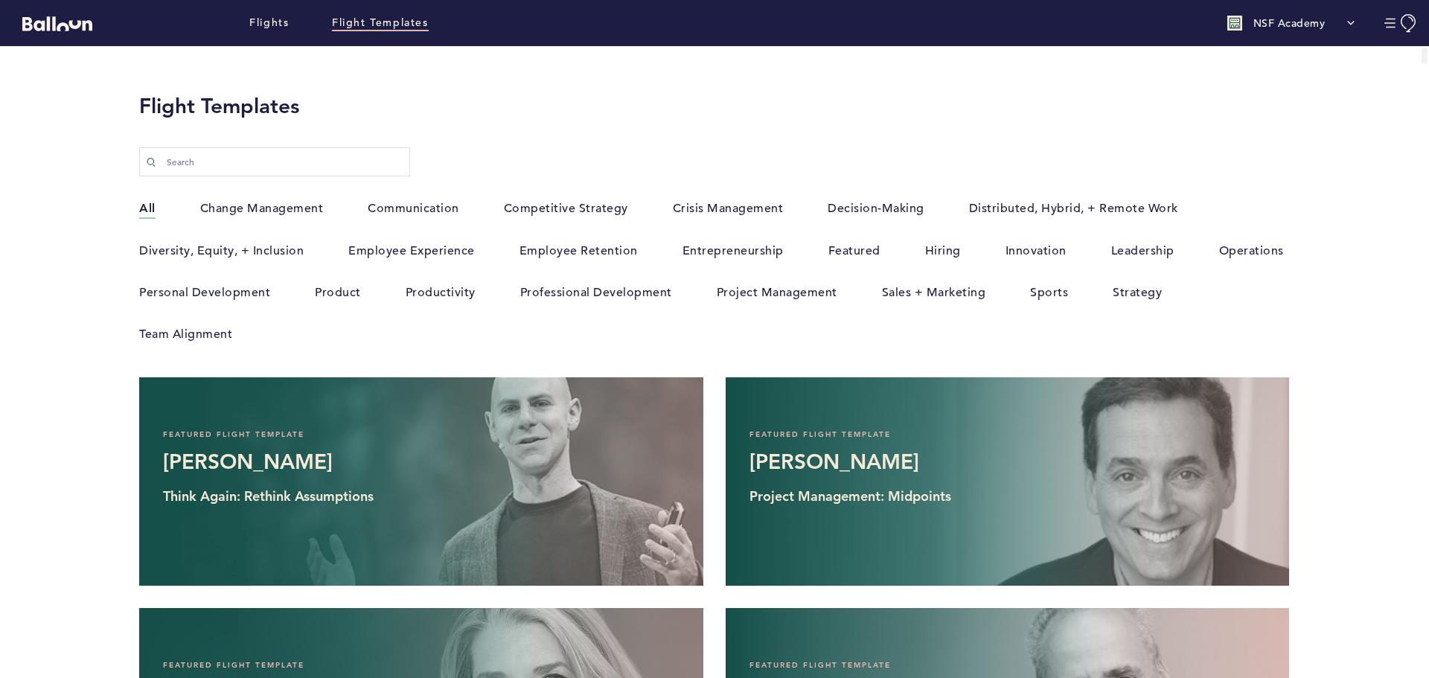
click at [1257, 244] on label "Operations" at bounding box center [1251, 250] width 65 height 19
click at [0, 0] on input "Operations" at bounding box center [0, 0] width 0 height 0
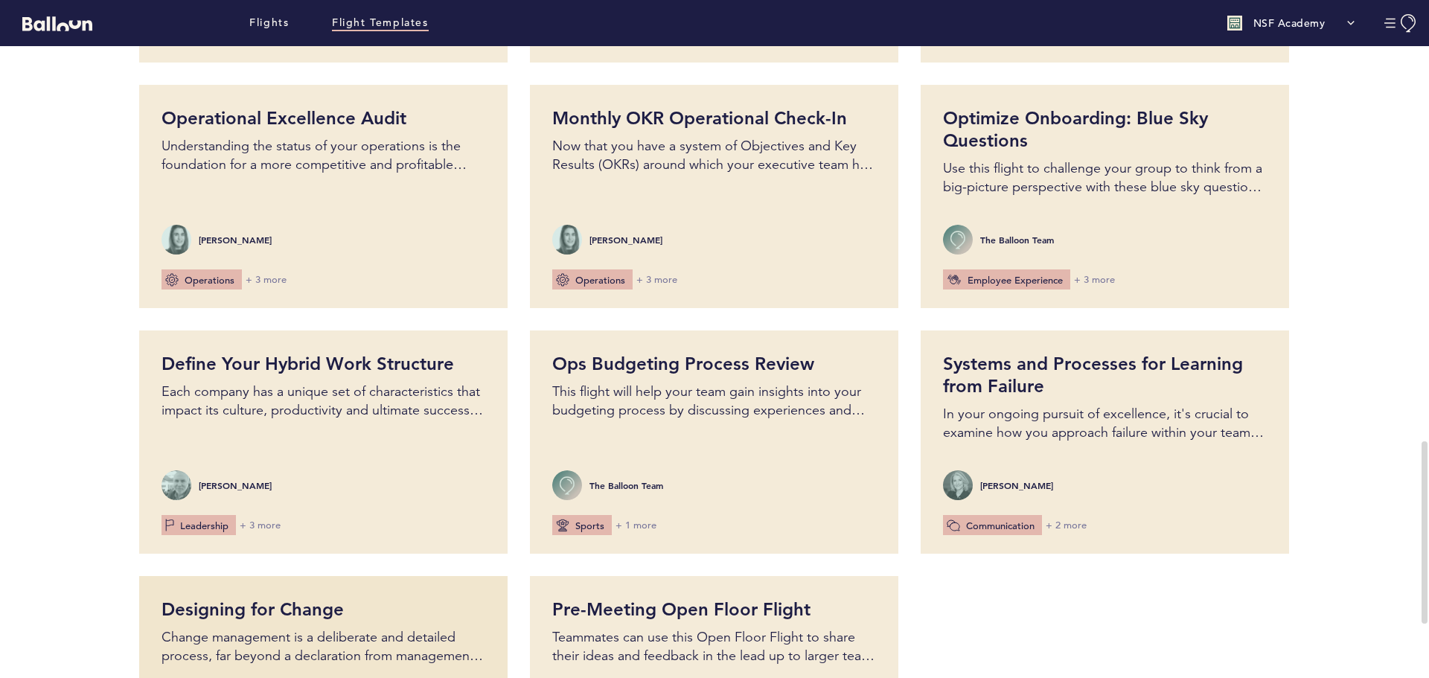
scroll to position [1414, 0]
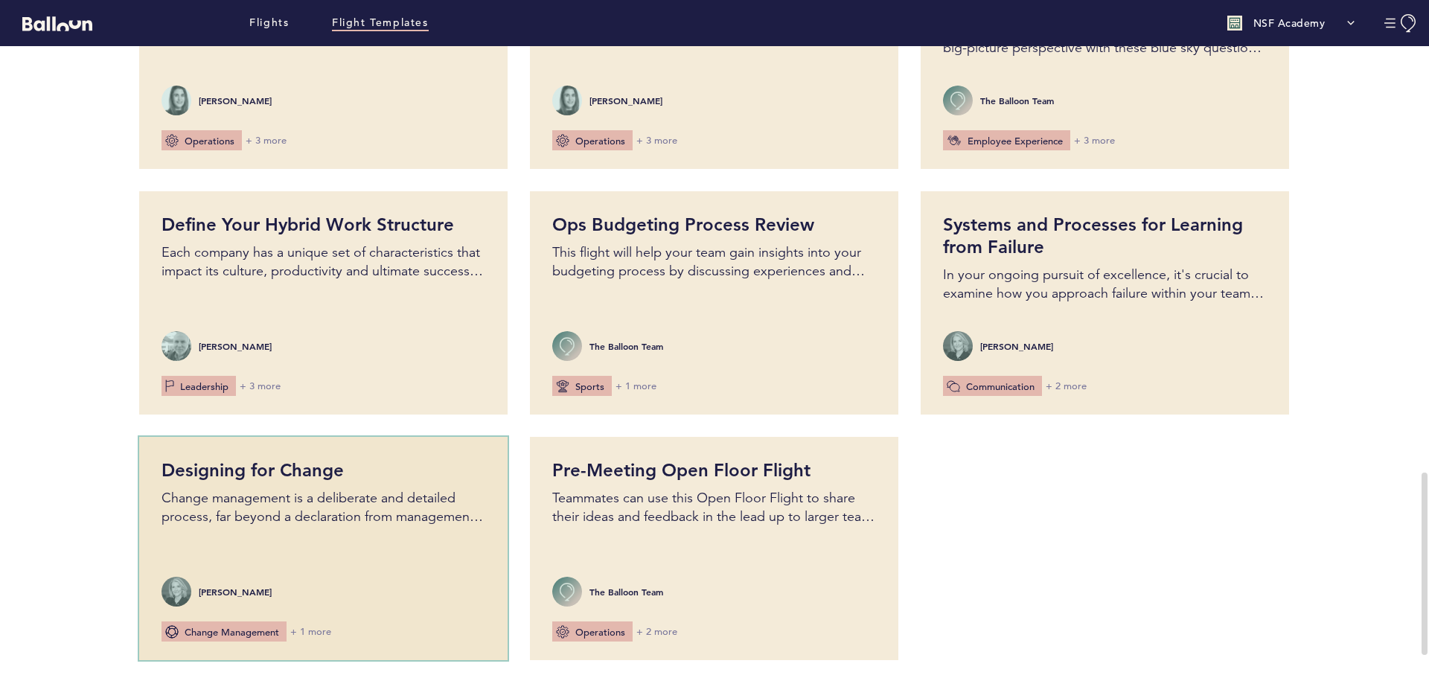
click at [360, 516] on p "Change management is a deliberate and detailed process, far beyond a declaratio…" at bounding box center [323, 507] width 324 height 37
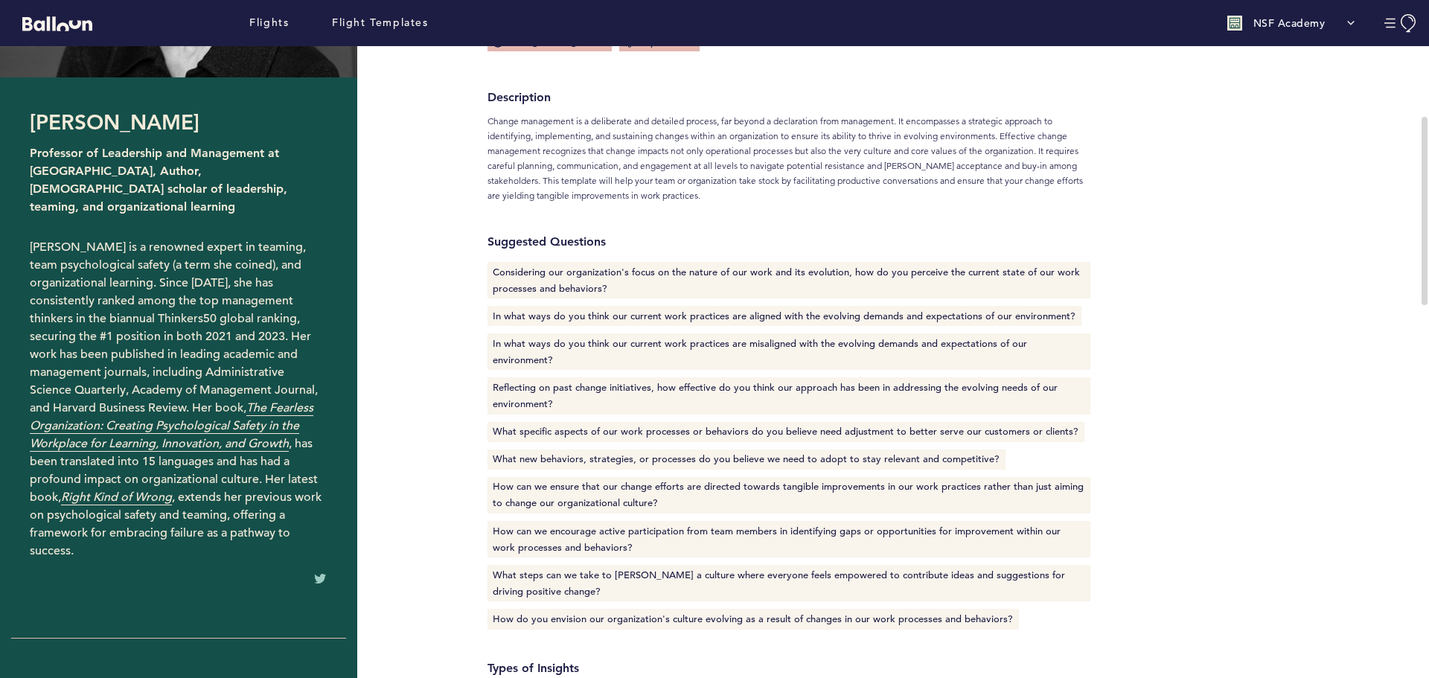
scroll to position [223, 0]
